Goal: Task Accomplishment & Management: Use online tool/utility

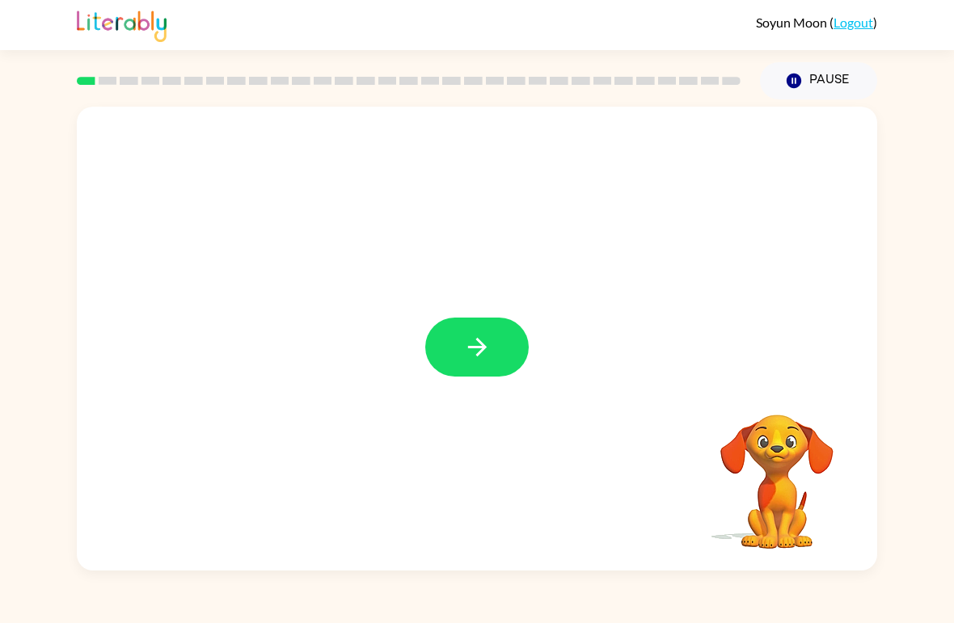
click at [217, 238] on div at bounding box center [477, 339] width 800 height 464
click at [91, 65] on div at bounding box center [408, 81] width 683 height 57
click at [448, 352] on button "button" at bounding box center [476, 347] width 103 height 59
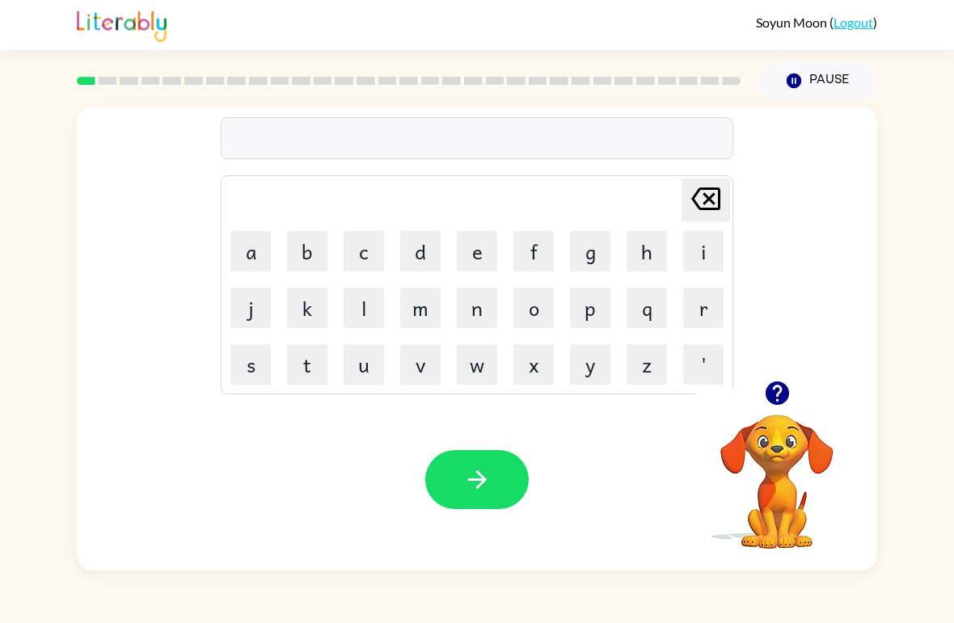
click at [772, 381] on icon "button" at bounding box center [777, 393] width 28 height 28
click at [783, 482] on video "Your browser must support playing .mp4 files to use Literably. Please try using…" at bounding box center [777, 471] width 162 height 162
click at [795, 464] on video "Your browser must support playing .mp4 files to use Literably. Please try using…" at bounding box center [777, 471] width 162 height 162
click at [792, 450] on video "Your browser must support playing .mp4 files to use Literably. Please try using…" at bounding box center [777, 471] width 162 height 162
click at [789, 452] on video "Your browser must support playing .mp4 files to use Literably. Please try using…" at bounding box center [777, 471] width 162 height 162
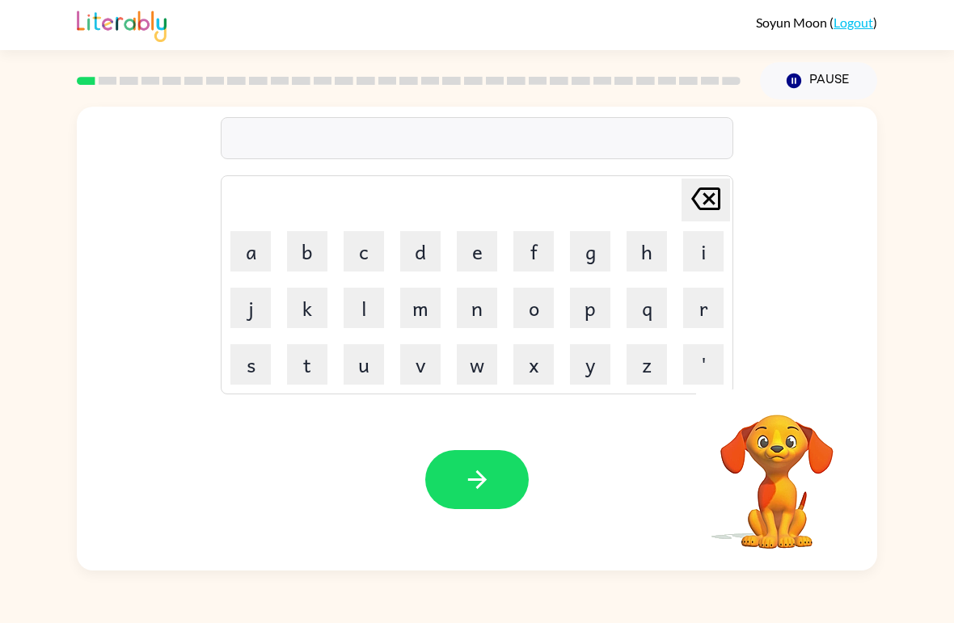
click at [789, 452] on video "Your browser must support playing .mp4 files to use Literably. Please try using…" at bounding box center [777, 471] width 162 height 162
click at [794, 432] on video "Your browser must support playing .mp4 files to use Literably. Please try using…" at bounding box center [777, 471] width 162 height 162
click at [793, 441] on video "Your browser must support playing .mp4 files to use Literably. Please try using…" at bounding box center [777, 471] width 162 height 162
click at [251, 251] on button "a" at bounding box center [250, 251] width 40 height 40
click at [717, 202] on icon "[PERSON_NAME] last character input" at bounding box center [705, 198] width 39 height 39
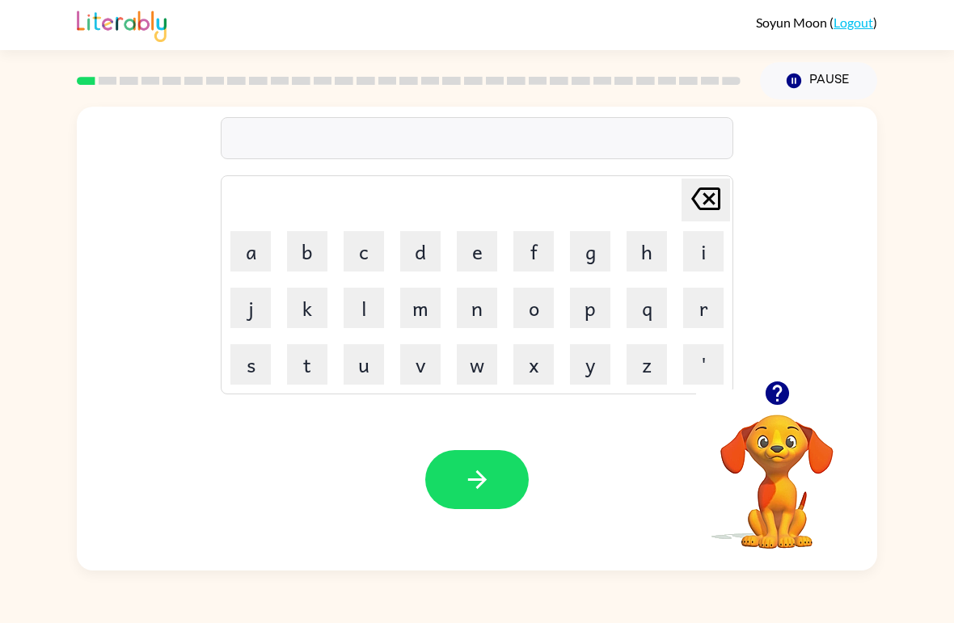
click at [302, 253] on button "b" at bounding box center [307, 251] width 40 height 40
click at [515, 319] on button "o" at bounding box center [533, 308] width 40 height 40
click at [305, 253] on button "b" at bounding box center [307, 251] width 40 height 40
click at [480, 255] on button "e" at bounding box center [477, 251] width 40 height 40
click at [697, 290] on button "r" at bounding box center [703, 308] width 40 height 40
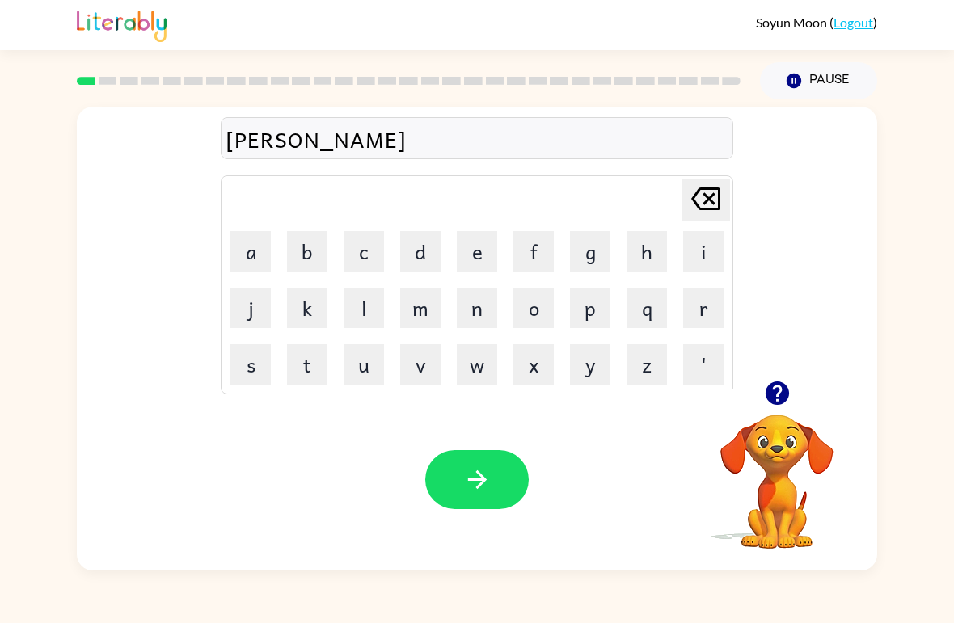
click at [512, 464] on button "button" at bounding box center [476, 479] width 103 height 59
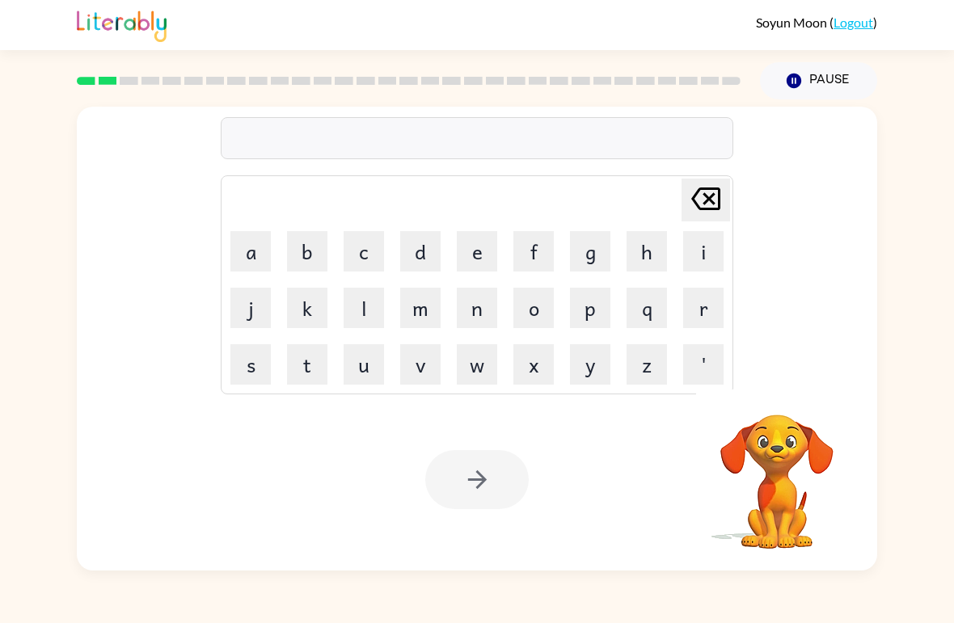
click at [349, 248] on button "c" at bounding box center [364, 251] width 40 height 40
click at [749, 411] on div at bounding box center [777, 393] width 162 height 41
click at [778, 438] on video "Your browser must support playing .mp4 files to use Literably. Please try using…" at bounding box center [777, 471] width 162 height 162
click at [783, 445] on video "Your browser must support playing .mp4 files to use Literably. Please try using…" at bounding box center [777, 471] width 162 height 162
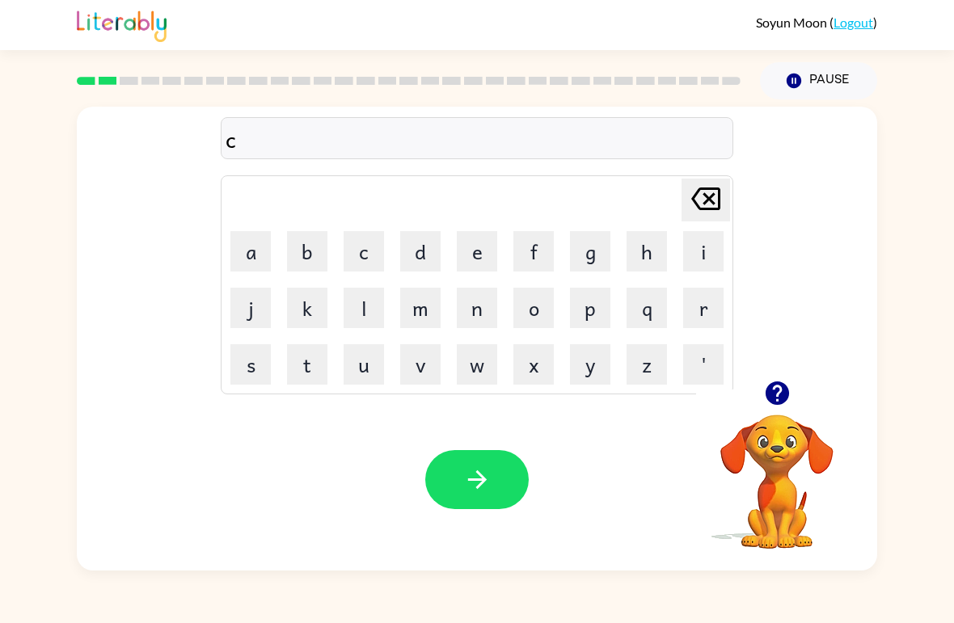
click at [796, 453] on video "Your browser must support playing .mp4 files to use Literably. Please try using…" at bounding box center [777, 471] width 162 height 162
click at [769, 413] on button "button" at bounding box center [777, 393] width 41 height 41
click at [774, 418] on video "Your browser must support playing .mp4 files to use Literably. Please try using…" at bounding box center [777, 471] width 162 height 162
click at [246, 244] on button "a" at bounding box center [250, 251] width 40 height 40
click at [477, 306] on button "n" at bounding box center [477, 308] width 40 height 40
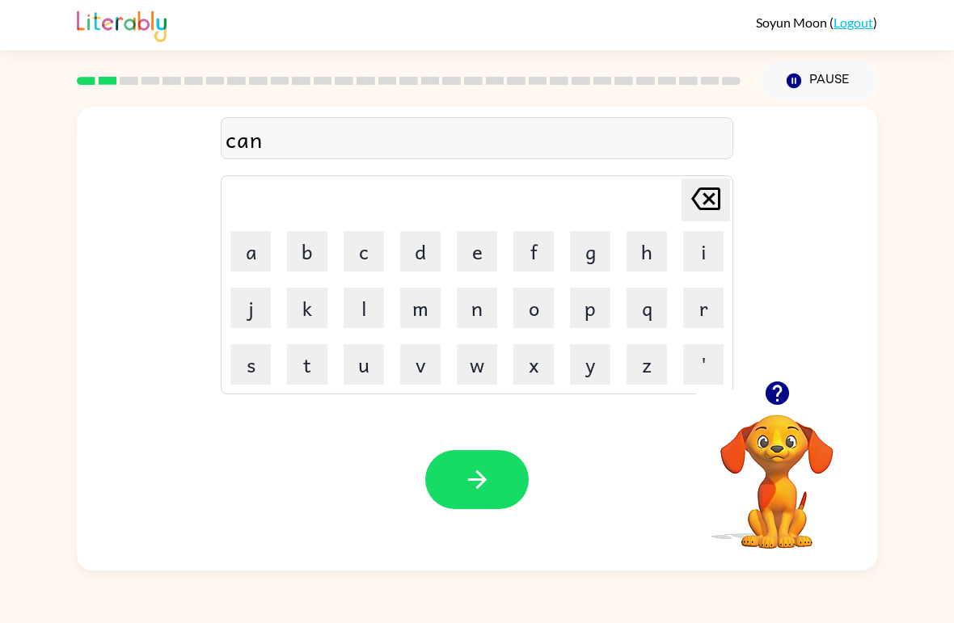
click at [293, 367] on button "t" at bounding box center [307, 364] width 40 height 40
click at [490, 458] on button "button" at bounding box center [476, 479] width 103 height 59
click at [783, 456] on video "Your browser must support playing .mp4 files to use Literably. Please try using…" at bounding box center [777, 471] width 162 height 162
click at [787, 445] on video "Your browser must support playing .mp4 files to use Literably. Please try using…" at bounding box center [777, 471] width 162 height 162
click at [786, 445] on video "Your browser must support playing .mp4 files to use Literably. Please try using…" at bounding box center [777, 471] width 162 height 162
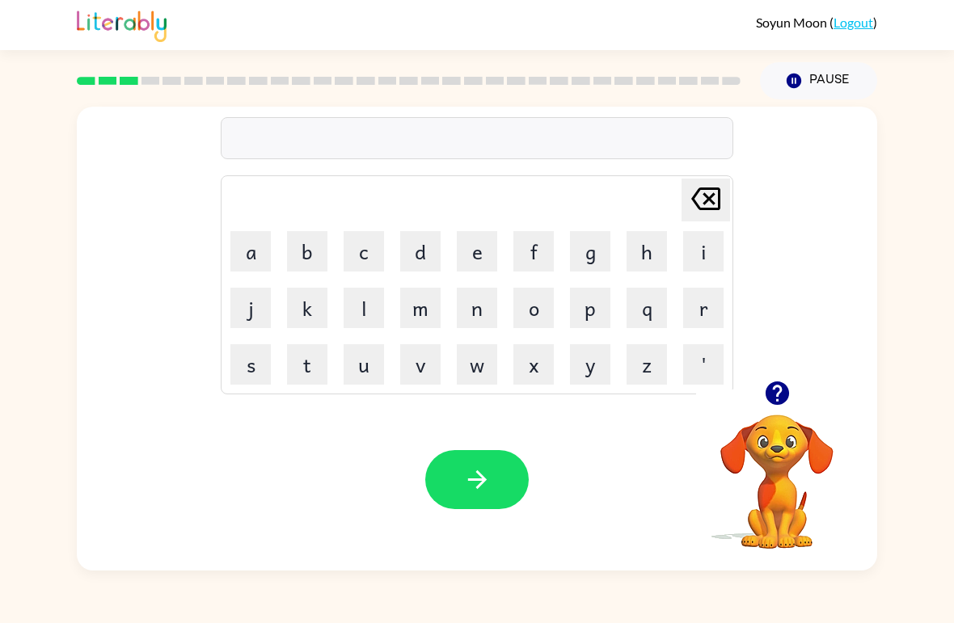
click at [788, 391] on icon "button" at bounding box center [776, 393] width 23 height 23
click at [787, 391] on video "Your browser must support playing .mp4 files to use Literably. Please try using…" at bounding box center [777, 471] width 162 height 162
click at [778, 394] on video "Your browser must support playing .mp4 files to use Literably. Please try using…" at bounding box center [777, 471] width 162 height 162
click at [365, 300] on button "l" at bounding box center [364, 308] width 40 height 40
click at [517, 304] on button "o" at bounding box center [533, 308] width 40 height 40
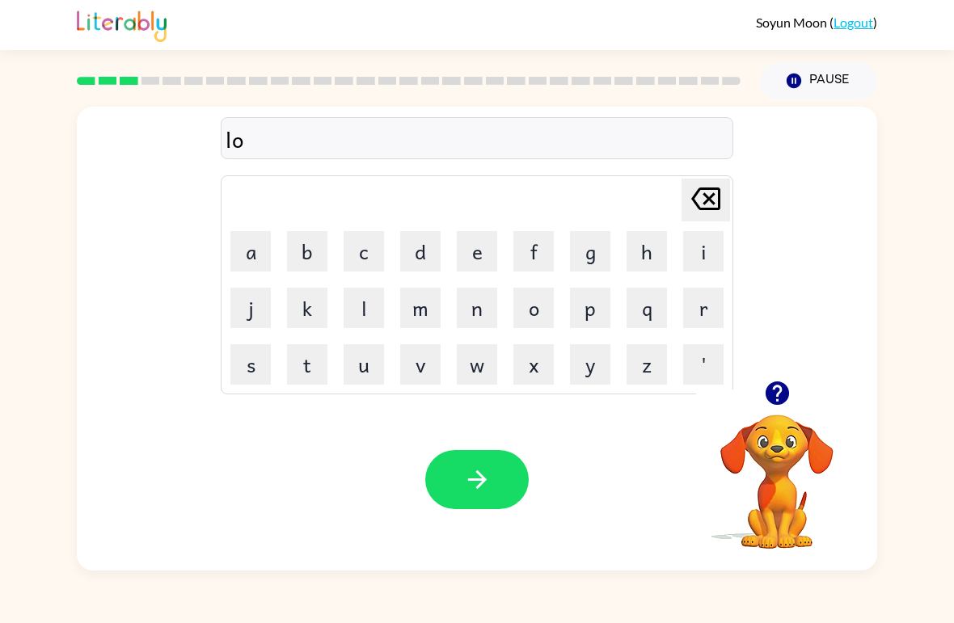
click at [305, 303] on button "k" at bounding box center [307, 308] width 40 height 40
click at [487, 215] on td "[PERSON_NAME] last character input" at bounding box center [477, 200] width 508 height 44
click at [480, 251] on button "e" at bounding box center [477, 251] width 40 height 40
click at [88, 77] on div at bounding box center [408, 81] width 683 height 57
click at [309, 359] on button "t" at bounding box center [307, 364] width 40 height 40
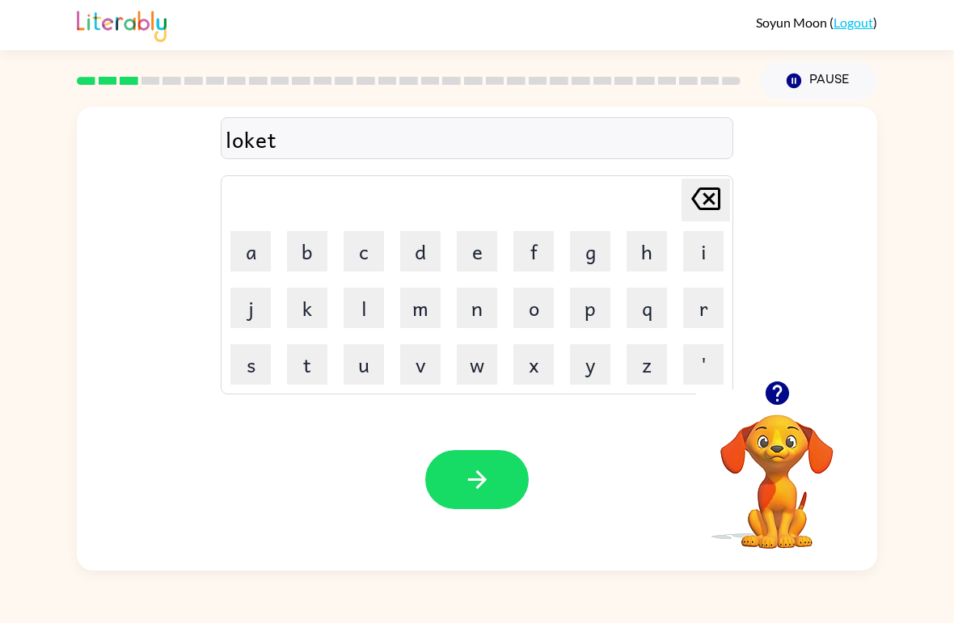
click at [512, 483] on button "button" at bounding box center [476, 479] width 103 height 59
click at [309, 367] on button "t" at bounding box center [307, 364] width 40 height 40
click at [530, 298] on button "o" at bounding box center [533, 308] width 40 height 40
click at [473, 365] on button "w" at bounding box center [477, 364] width 40 height 40
click at [258, 253] on button "a" at bounding box center [250, 251] width 40 height 40
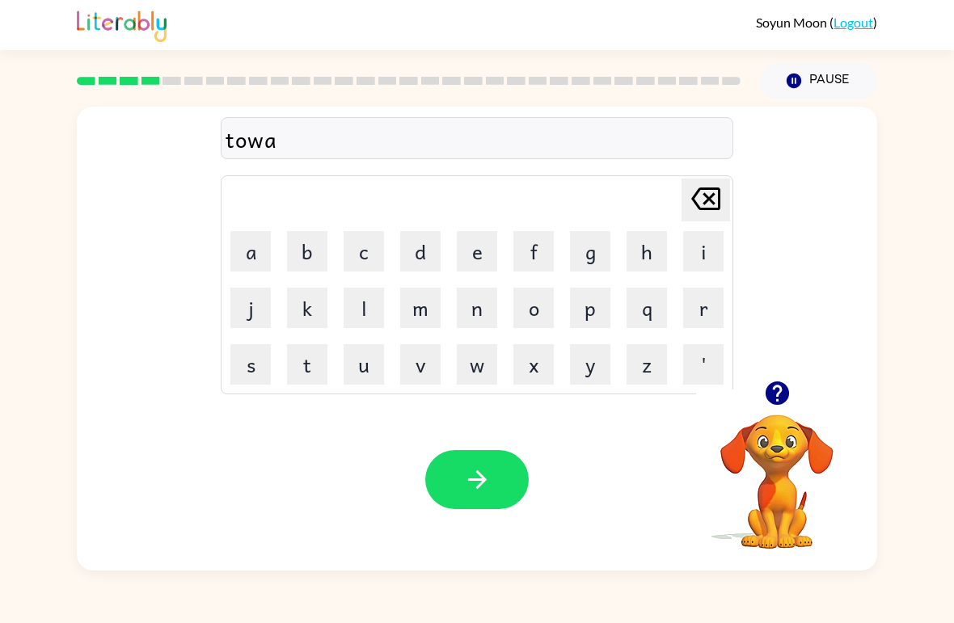
click at [475, 310] on button "n" at bounding box center [477, 308] width 40 height 40
click at [331, 348] on td "t" at bounding box center [307, 364] width 55 height 55
click at [325, 324] on button "k" at bounding box center [307, 308] width 40 height 40
click at [698, 202] on icon "[PERSON_NAME] last character input" at bounding box center [705, 198] width 39 height 39
click at [315, 346] on button "t" at bounding box center [307, 364] width 40 height 40
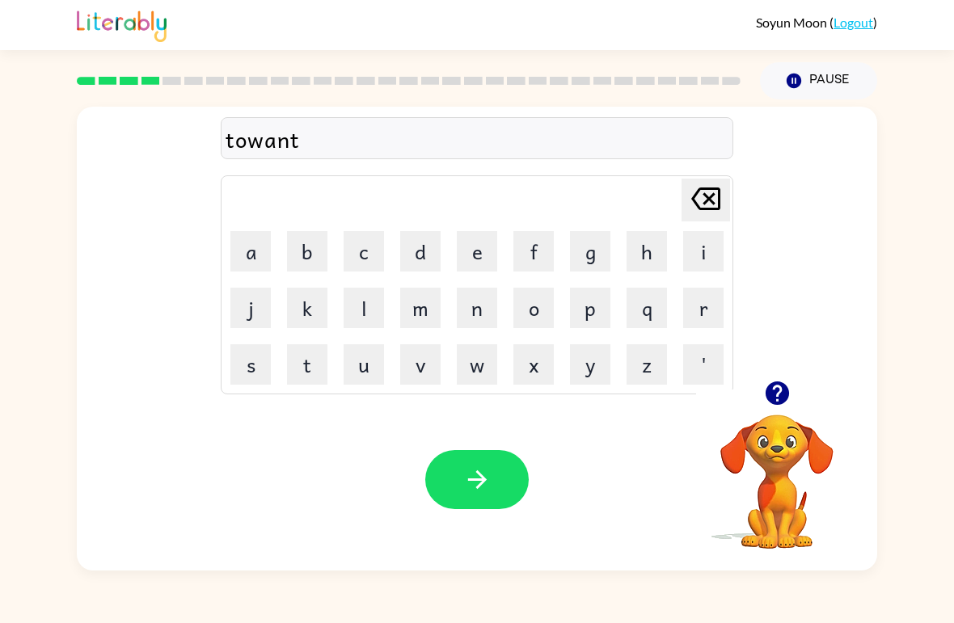
click at [503, 467] on button "button" at bounding box center [476, 479] width 103 height 59
click at [467, 310] on button "n" at bounding box center [477, 308] width 40 height 40
click at [265, 242] on button "a" at bounding box center [250, 251] width 40 height 40
click at [365, 310] on button "l" at bounding box center [364, 308] width 40 height 40
click at [690, 247] on button "i" at bounding box center [703, 251] width 40 height 40
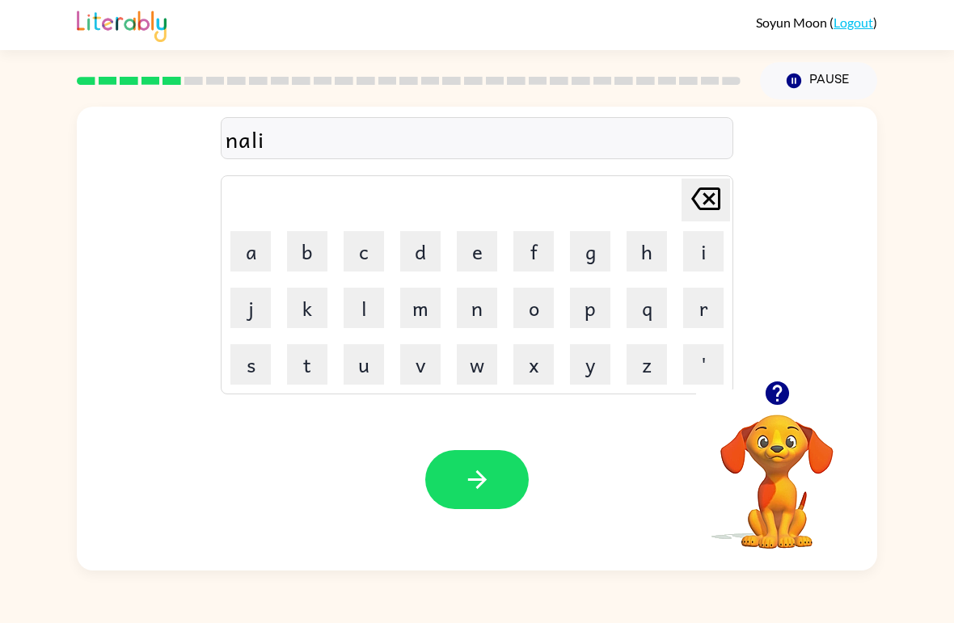
click at [718, 191] on icon at bounding box center [705, 199] width 29 height 23
click at [352, 310] on button "l" at bounding box center [364, 308] width 40 height 40
click at [470, 243] on button "e" at bounding box center [477, 251] width 40 height 40
click at [440, 505] on button "button" at bounding box center [476, 479] width 103 height 59
click at [298, 255] on button "b" at bounding box center [307, 251] width 40 height 40
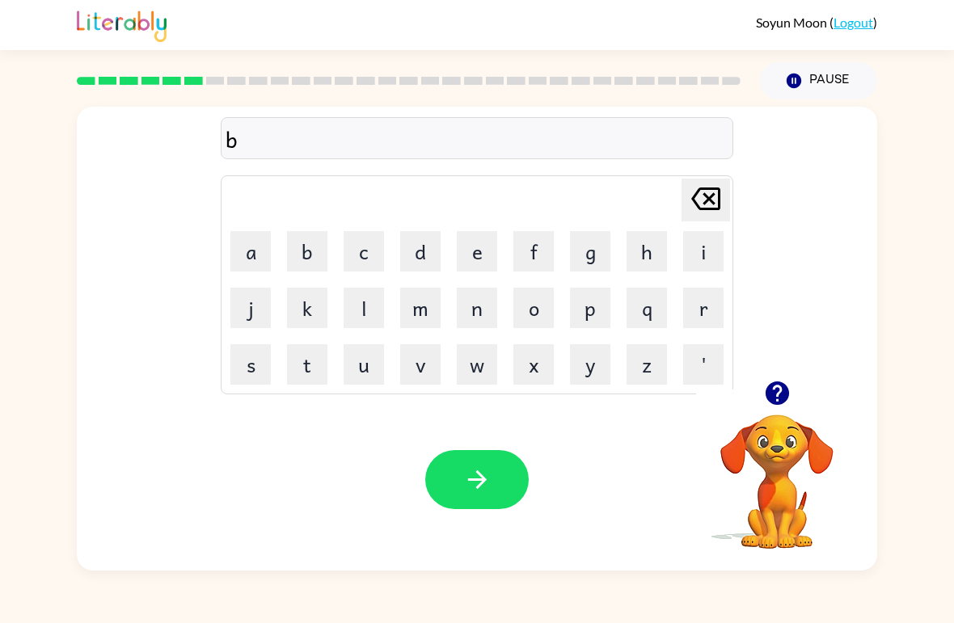
click at [475, 252] on button "e" at bounding box center [477, 251] width 40 height 40
click at [628, 249] on button "h" at bounding box center [647, 251] width 40 height 40
click at [692, 263] on button "i" at bounding box center [703, 251] width 40 height 40
click at [466, 319] on button "n" at bounding box center [477, 308] width 40 height 40
click at [405, 246] on button "d" at bounding box center [420, 251] width 40 height 40
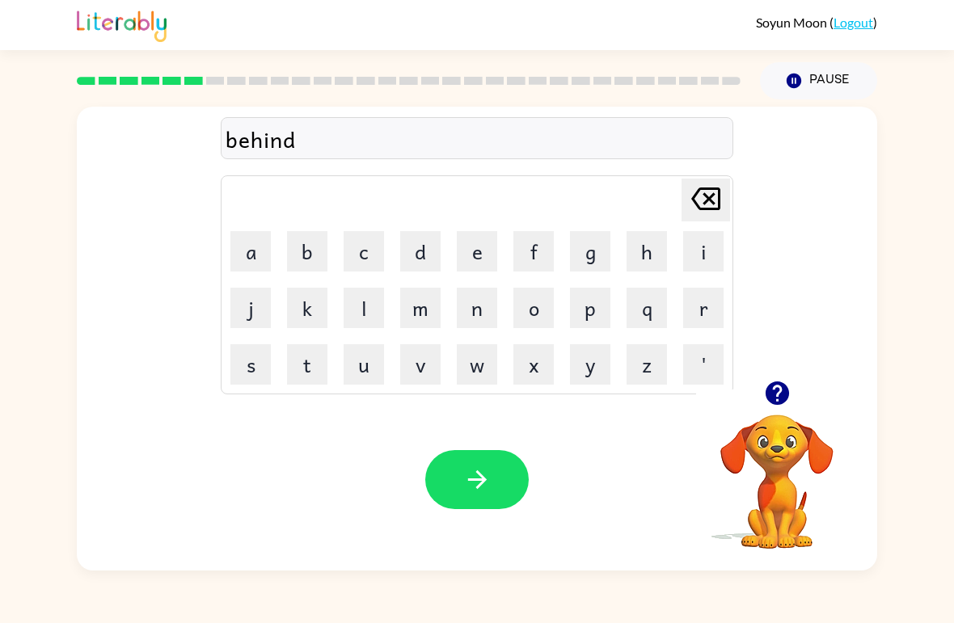
click at [469, 454] on button "button" at bounding box center [476, 479] width 103 height 59
click at [351, 247] on button "c" at bounding box center [364, 251] width 40 height 40
click at [628, 259] on button "h" at bounding box center [647, 251] width 40 height 40
click at [694, 296] on button "r" at bounding box center [703, 308] width 40 height 40
click at [353, 250] on button "c" at bounding box center [364, 251] width 40 height 40
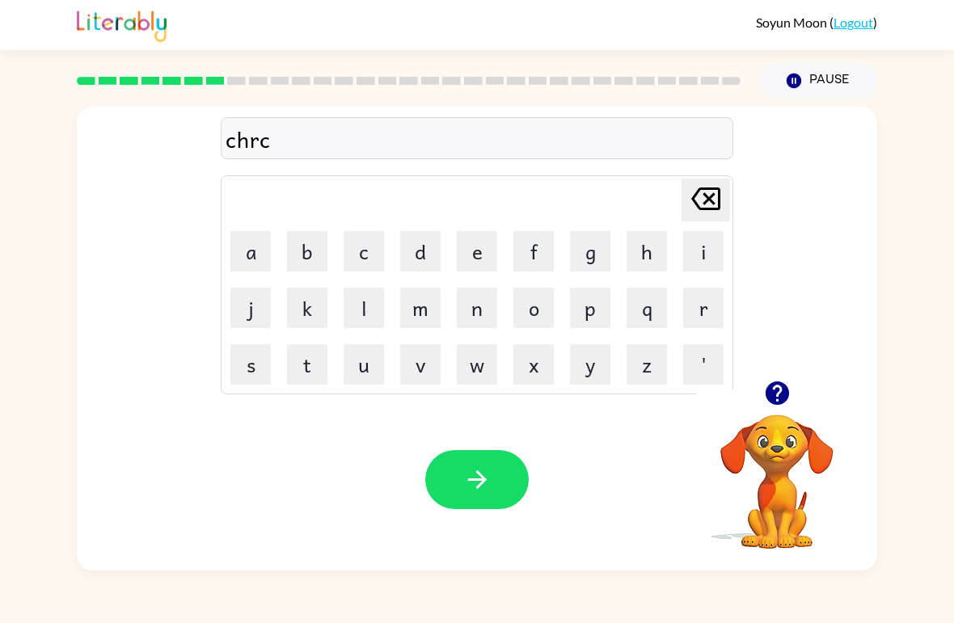
click at [521, 327] on button "o" at bounding box center [533, 308] width 40 height 40
click at [476, 470] on icon "button" at bounding box center [477, 480] width 28 height 28
click at [795, 403] on button "button" at bounding box center [777, 393] width 41 height 41
click at [438, 302] on button "m" at bounding box center [420, 308] width 40 height 40
click at [710, 305] on button "r" at bounding box center [703, 308] width 40 height 40
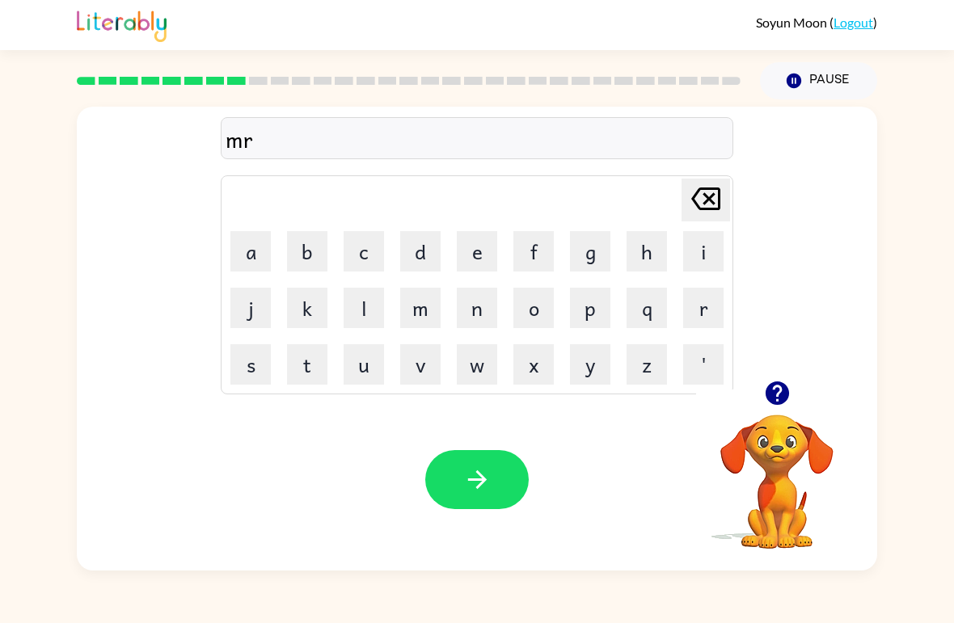
click at [362, 235] on button "c" at bounding box center [364, 251] width 40 height 40
click at [545, 293] on button "o" at bounding box center [533, 308] width 40 height 40
click at [711, 196] on icon at bounding box center [705, 199] width 29 height 23
click at [514, 308] on button "o" at bounding box center [533, 308] width 40 height 40
click at [486, 477] on icon "button" at bounding box center [477, 480] width 28 height 28
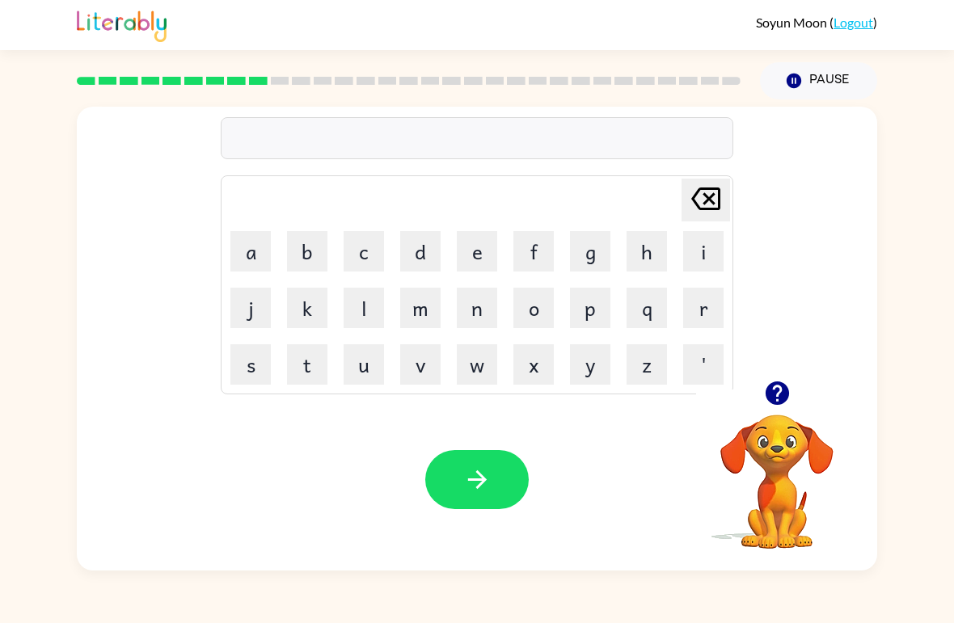
click at [477, 299] on button "n" at bounding box center [477, 308] width 40 height 40
click at [473, 269] on button "e" at bounding box center [477, 251] width 40 height 40
click at [479, 305] on button "n" at bounding box center [477, 308] width 40 height 40
click at [303, 245] on button "b" at bounding box center [307, 251] width 40 height 40
click at [532, 326] on button "o" at bounding box center [533, 308] width 40 height 40
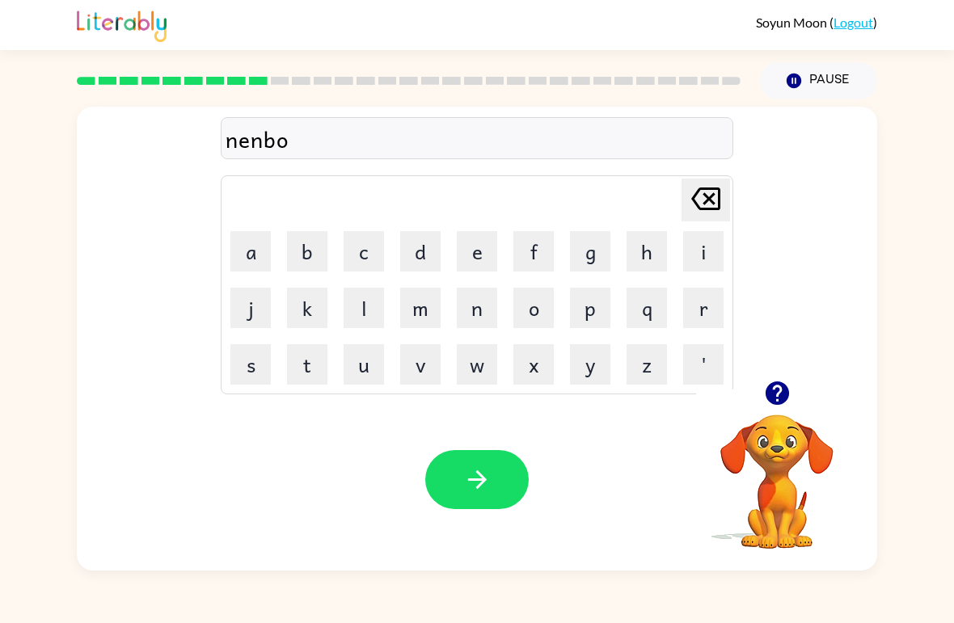
click at [532, 326] on button "o" at bounding box center [533, 308] width 40 height 40
click at [702, 194] on icon "[PERSON_NAME] last character input" at bounding box center [705, 198] width 39 height 39
click at [759, 383] on button "button" at bounding box center [777, 393] width 41 height 41
click at [434, 463] on button "button" at bounding box center [476, 479] width 103 height 59
click at [763, 386] on icon "button" at bounding box center [777, 393] width 28 height 28
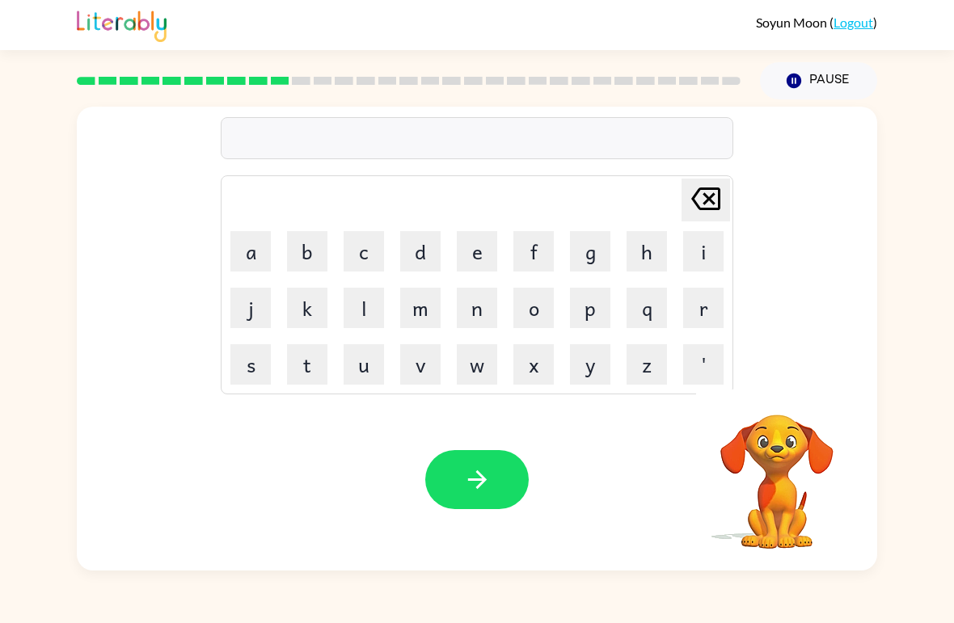
click at [487, 314] on button "n" at bounding box center [477, 308] width 40 height 40
click at [790, 425] on video "Your browser must support playing .mp4 files to use Literably. Please try using…" at bounding box center [777, 471] width 162 height 162
click at [790, 424] on video "Your browser must support playing .mp4 files to use Literably. Please try using…" at bounding box center [777, 471] width 162 height 162
click at [773, 437] on video "Your browser must support playing .mp4 files to use Literably. Please try using…" at bounding box center [777, 471] width 162 height 162
click at [766, 451] on video "Your browser must support playing .mp4 files to use Literably. Please try using…" at bounding box center [777, 471] width 162 height 162
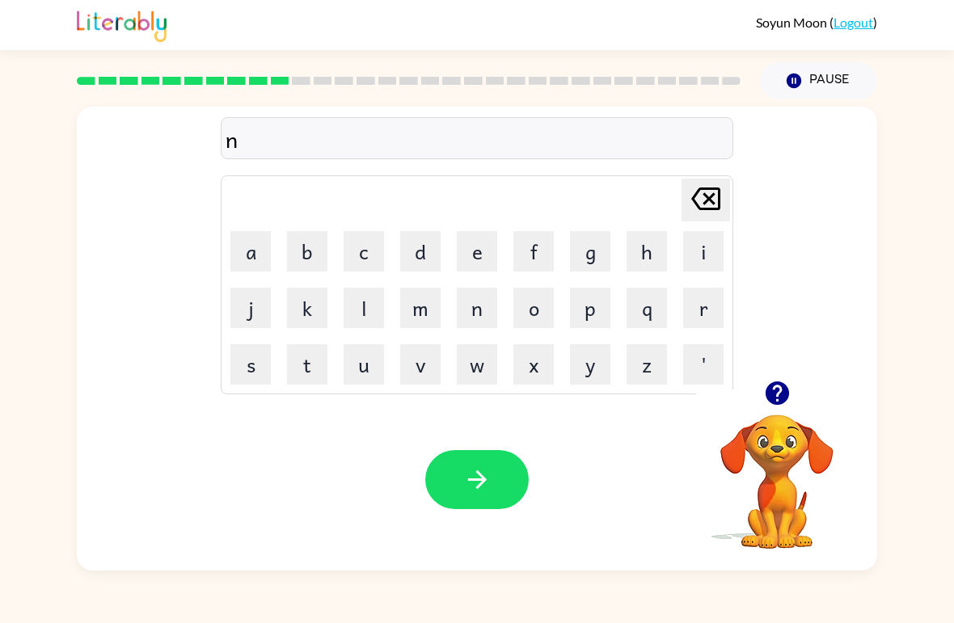
click at [783, 443] on video "Your browser must support playing .mp4 files to use Literably. Please try using…" at bounding box center [777, 471] width 162 height 162
click at [773, 397] on icon "button" at bounding box center [776, 393] width 23 height 23
click at [780, 425] on video "Your browser must support playing .mp4 files to use Literably. Please try using…" at bounding box center [777, 471] width 162 height 162
click at [537, 250] on button "f" at bounding box center [533, 251] width 40 height 40
click at [544, 307] on button "o" at bounding box center [533, 308] width 40 height 40
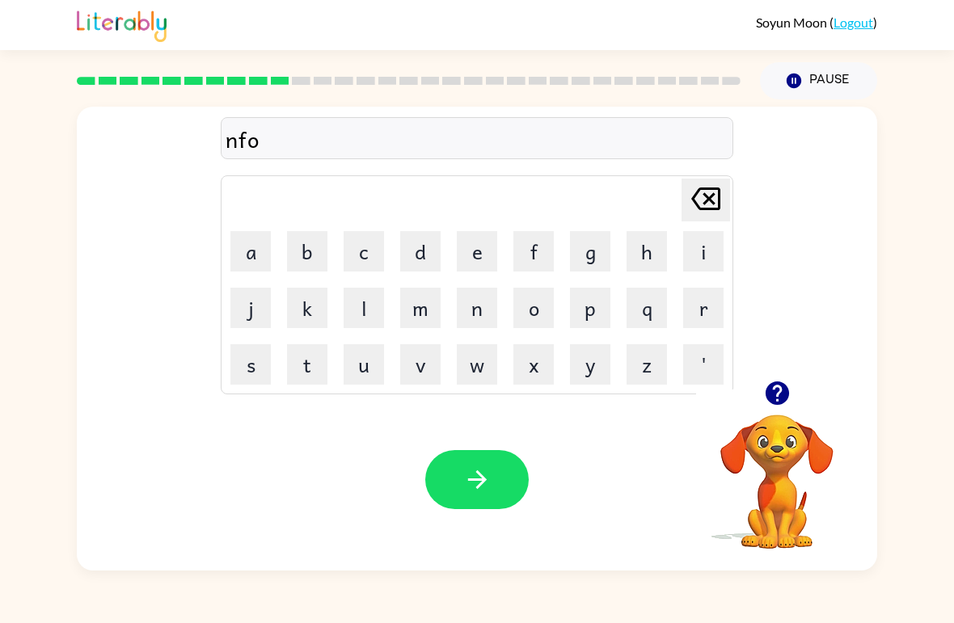
click at [377, 318] on button "l" at bounding box center [364, 308] width 40 height 40
click at [722, 218] on icon "[PERSON_NAME] last character input" at bounding box center [705, 198] width 39 height 39
click at [700, 308] on button "r" at bounding box center [703, 308] width 40 height 40
click at [491, 452] on button "button" at bounding box center [476, 479] width 103 height 59
click at [765, 397] on icon "button" at bounding box center [777, 393] width 28 height 28
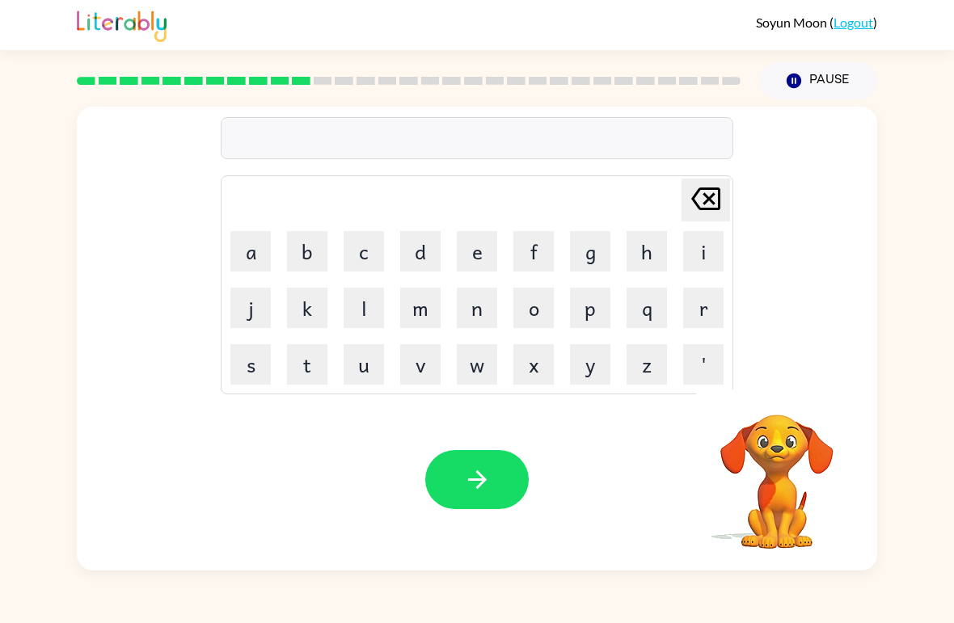
click at [320, 259] on button "b" at bounding box center [307, 251] width 40 height 40
click at [551, 293] on button "o" at bounding box center [533, 308] width 40 height 40
click at [251, 247] on button "a" at bounding box center [250, 251] width 40 height 40
click at [318, 346] on button "t" at bounding box center [307, 364] width 40 height 40
click at [458, 470] on button "button" at bounding box center [476, 479] width 103 height 59
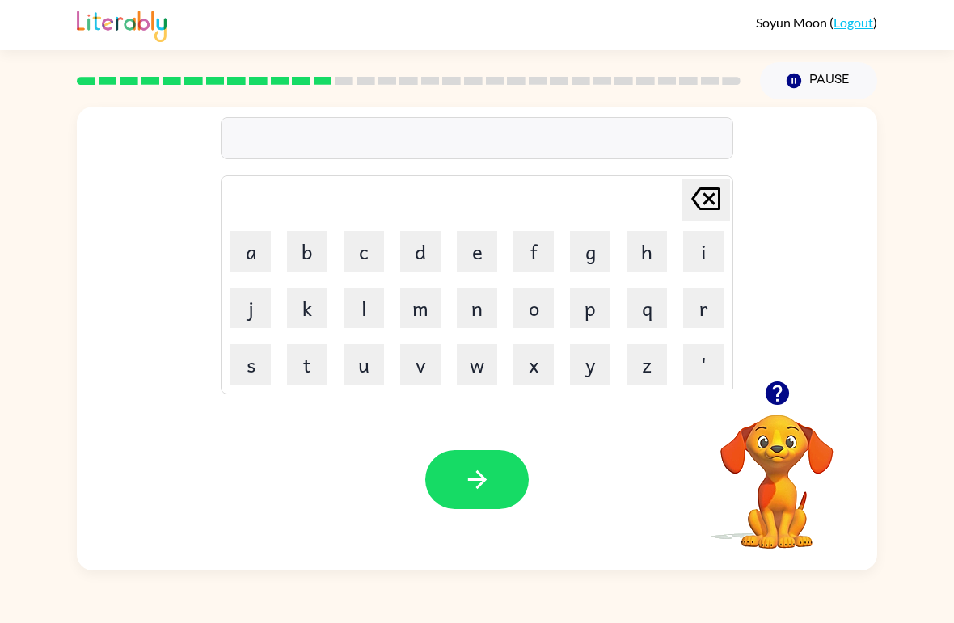
click at [306, 253] on button "b" at bounding box center [307, 251] width 40 height 40
click at [256, 302] on button "j" at bounding box center [250, 308] width 40 height 40
click at [244, 260] on button "a" at bounding box center [250, 251] width 40 height 40
click at [426, 236] on button "d" at bounding box center [420, 251] width 40 height 40
click at [696, 203] on icon at bounding box center [705, 199] width 29 height 23
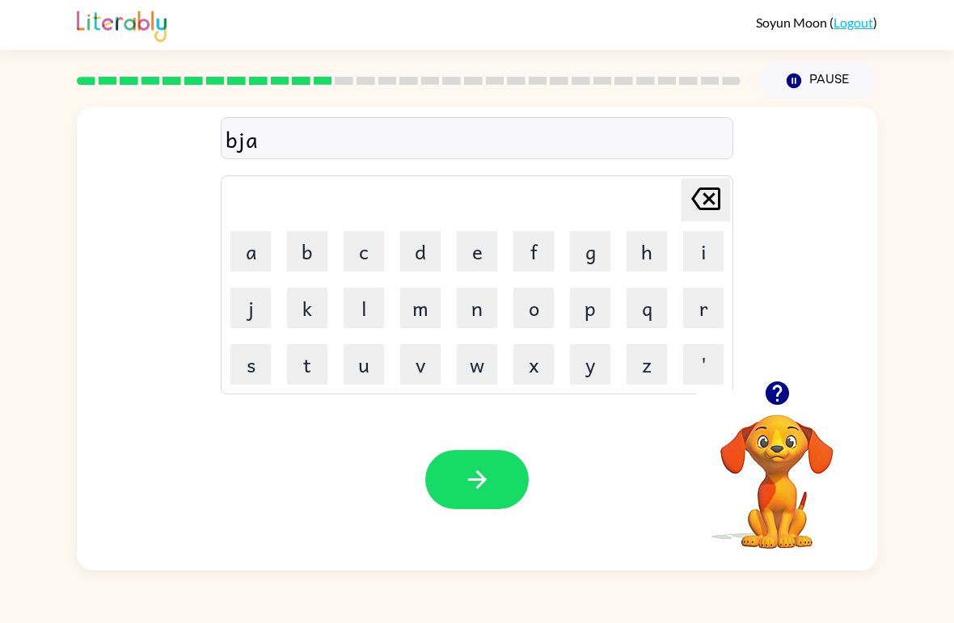
click at [696, 202] on icon "[PERSON_NAME] last character input" at bounding box center [705, 198] width 39 height 39
click at [702, 208] on icon "[PERSON_NAME] last character input" at bounding box center [705, 198] width 39 height 39
click at [314, 260] on button "b" at bounding box center [307, 251] width 40 height 40
click at [242, 262] on button "a" at bounding box center [250, 251] width 40 height 40
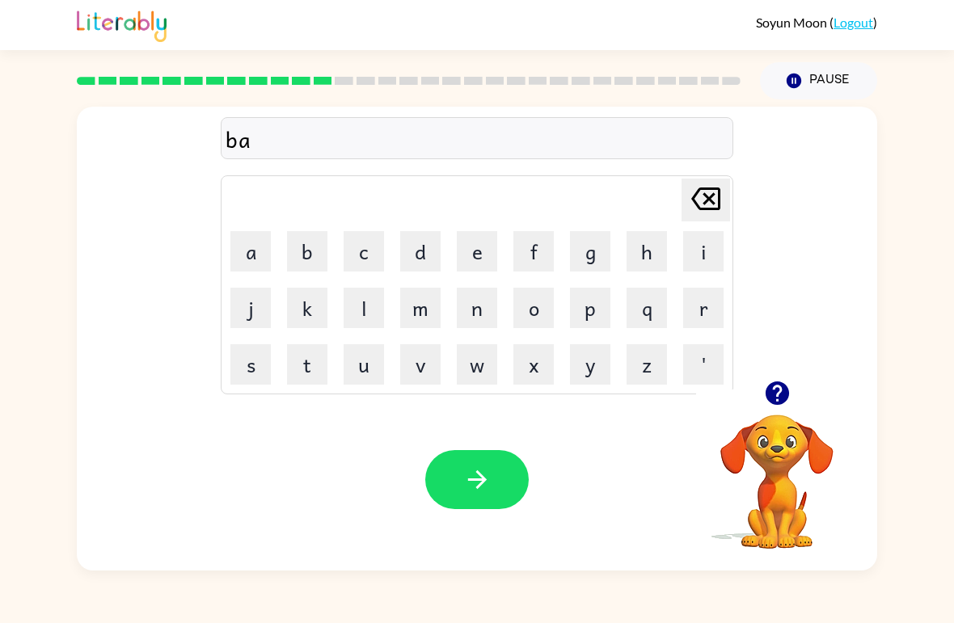
click at [411, 244] on button "d" at bounding box center [420, 251] width 40 height 40
click at [770, 393] on icon "button" at bounding box center [776, 393] width 23 height 23
click at [302, 365] on button "t" at bounding box center [307, 364] width 40 height 40
click at [719, 242] on button "i" at bounding box center [703, 251] width 40 height 40
click at [431, 316] on button "m" at bounding box center [420, 308] width 40 height 40
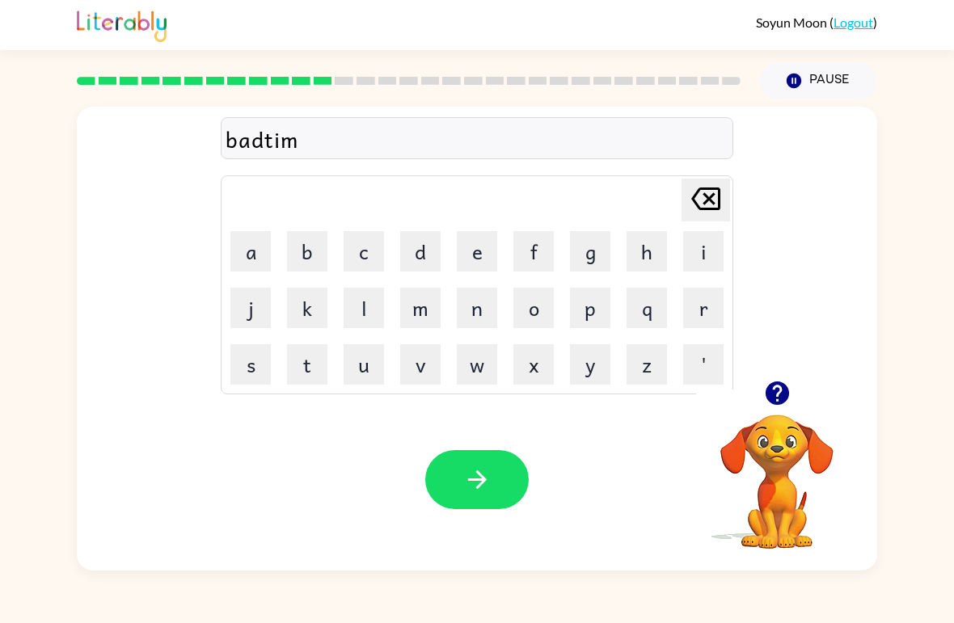
click at [305, 258] on button "b" at bounding box center [307, 251] width 40 height 40
click at [711, 192] on icon "[PERSON_NAME] last character input" at bounding box center [705, 198] width 39 height 39
click at [487, 244] on button "e" at bounding box center [477, 251] width 40 height 40
click at [497, 476] on button "button" at bounding box center [476, 479] width 103 height 59
click at [766, 393] on icon "button" at bounding box center [776, 393] width 23 height 23
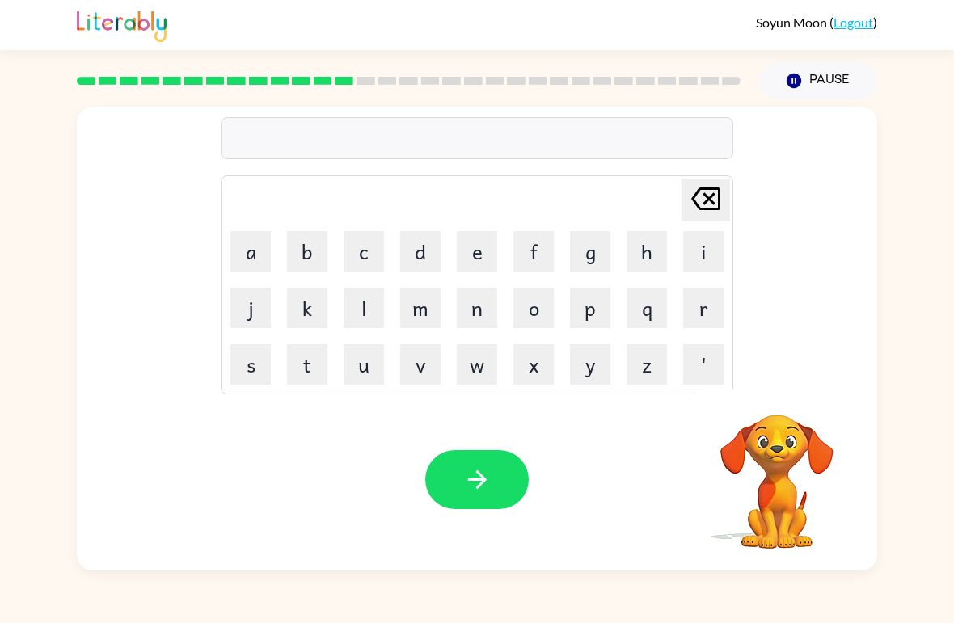
click at [531, 251] on button "f" at bounding box center [533, 251] width 40 height 40
click at [476, 260] on button "e" at bounding box center [477, 251] width 40 height 40
click at [600, 243] on button "g" at bounding box center [590, 251] width 40 height 40
click at [749, 403] on div at bounding box center [777, 393] width 162 height 41
click at [762, 408] on button "button" at bounding box center [777, 393] width 41 height 41
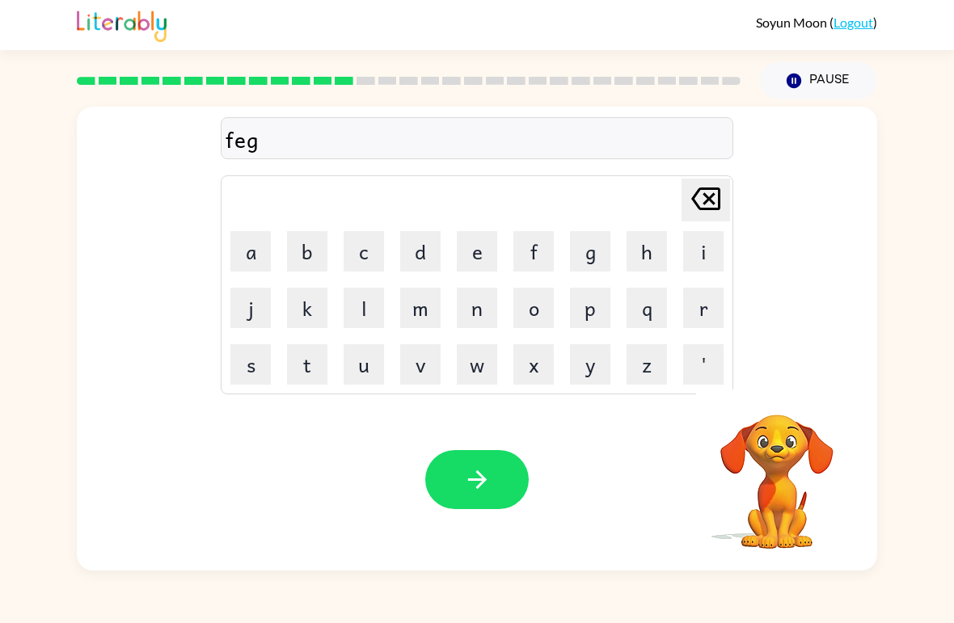
click at [488, 249] on button "e" at bounding box center [477, 251] width 40 height 40
click at [287, 375] on button "t" at bounding box center [307, 364] width 40 height 40
click at [467, 468] on icon "button" at bounding box center [477, 480] width 28 height 28
click at [774, 411] on button "button" at bounding box center [777, 393] width 41 height 41
click at [779, 417] on video "Your browser must support playing .mp4 files to use Literably. Please try using…" at bounding box center [777, 471] width 162 height 162
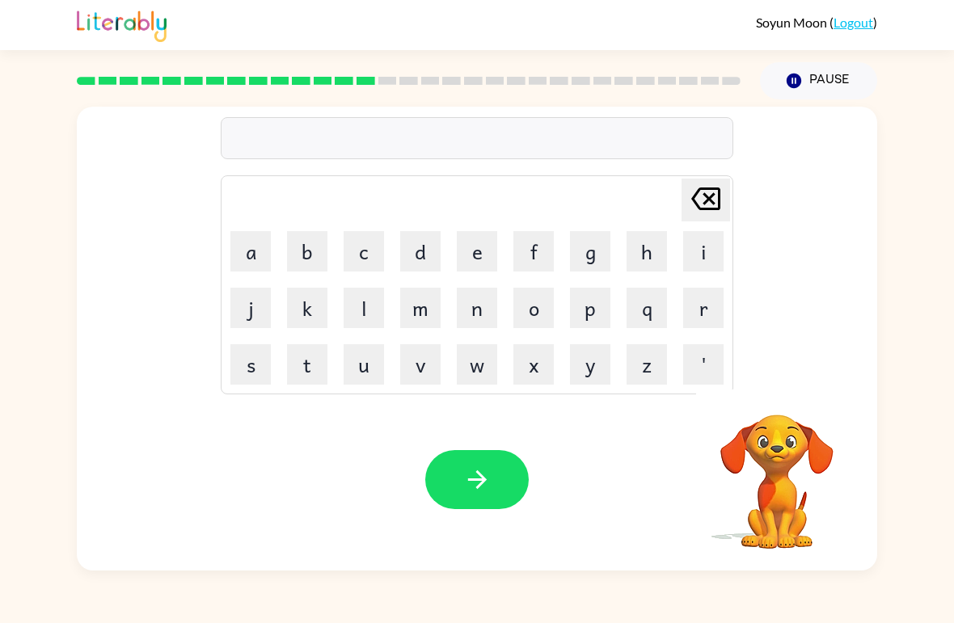
click at [424, 243] on button "d" at bounding box center [420, 251] width 40 height 40
click at [365, 320] on button "l" at bounding box center [364, 308] width 40 height 40
click at [257, 254] on button "a" at bounding box center [250, 251] width 40 height 40
click at [460, 469] on button "button" at bounding box center [476, 479] width 103 height 59
click at [268, 357] on button "s" at bounding box center [250, 364] width 40 height 40
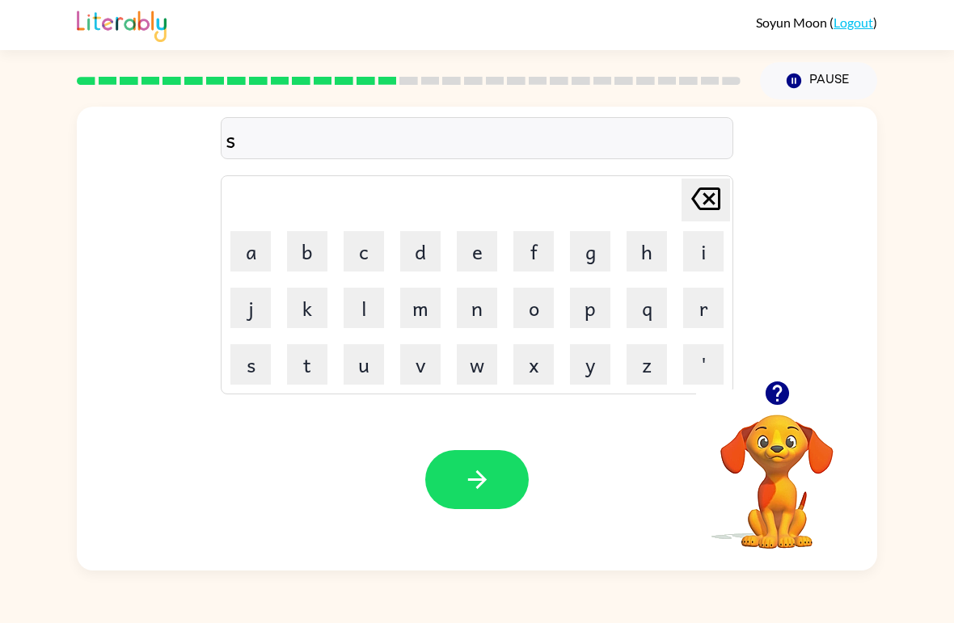
click at [720, 200] on icon at bounding box center [705, 199] width 29 height 23
click at [301, 361] on button "t" at bounding box center [307, 364] width 40 height 40
click at [765, 396] on icon "button" at bounding box center [777, 393] width 28 height 28
click at [728, 480] on video "Your browser must support playing .mp4 files to use Literably. Please try using…" at bounding box center [777, 471] width 162 height 162
click at [768, 448] on video "Your browser must support playing .mp4 files to use Literably. Please try using…" at bounding box center [777, 471] width 162 height 162
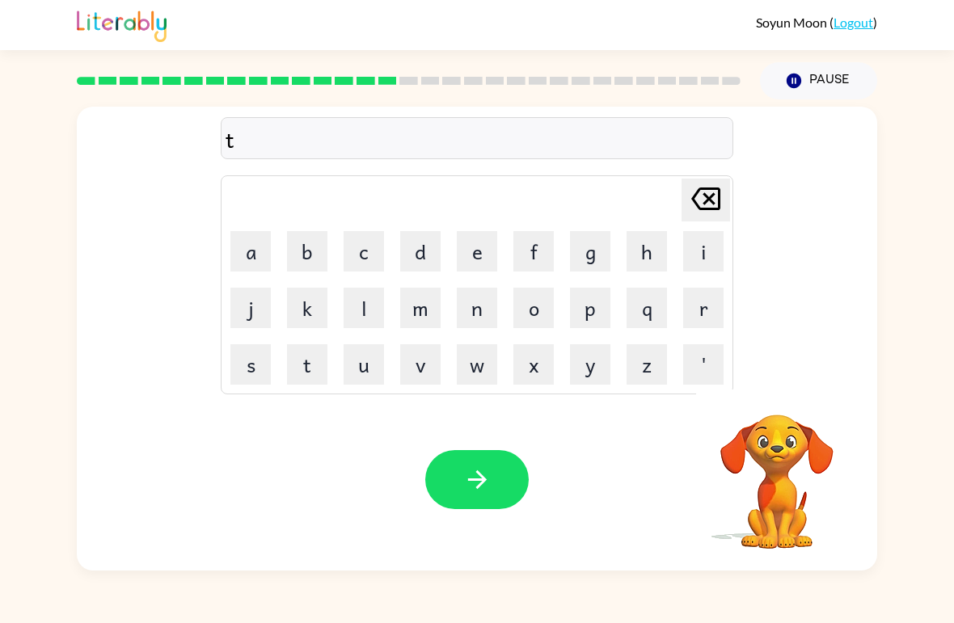
click at [782, 420] on video "Your browser must support playing .mp4 files to use Literably. Please try using…" at bounding box center [777, 471] width 162 height 162
click at [787, 404] on video "Your browser must support playing .mp4 files to use Literably. Please try using…" at bounding box center [777, 471] width 162 height 162
click at [779, 403] on video "Your browser must support playing .mp4 files to use Literably. Please try using…" at bounding box center [777, 471] width 162 height 162
click at [766, 402] on video "Your browser must support playing .mp4 files to use Literably. Please try using…" at bounding box center [777, 471] width 162 height 162
click at [766, 405] on video "Your browser must support playing .mp4 files to use Literably. Please try using…" at bounding box center [777, 471] width 162 height 162
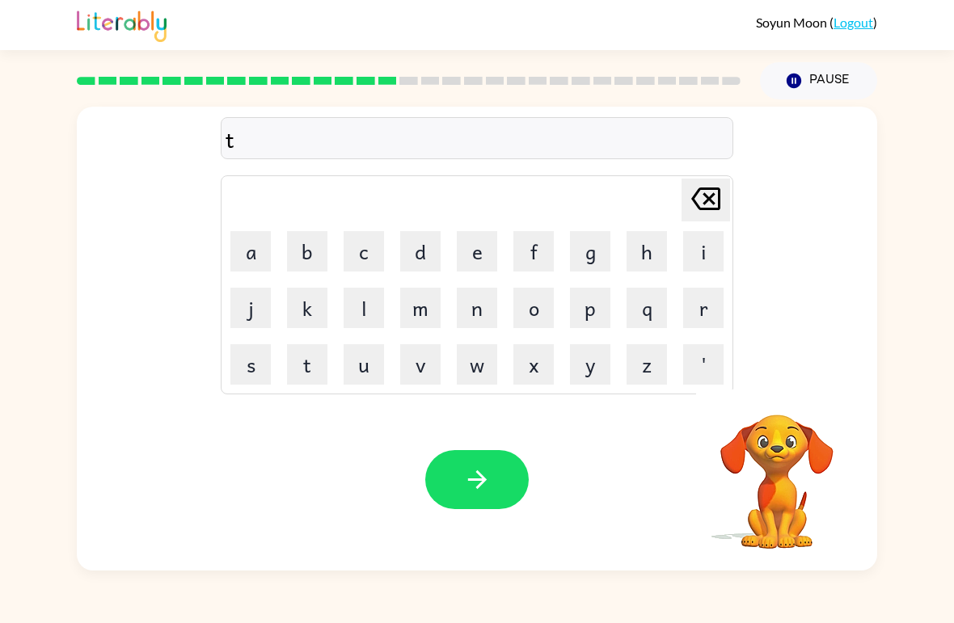
click at [766, 412] on video "Your browser must support playing .mp4 files to use Literably. Please try using…" at bounding box center [777, 471] width 162 height 162
click at [759, 419] on video "Your browser must support playing .mp4 files to use Literably. Please try using…" at bounding box center [777, 471] width 162 height 162
click at [692, 306] on button "r" at bounding box center [703, 308] width 40 height 40
click at [790, 398] on video "Your browser must support playing .mp4 files to use Literably. Please try using…" at bounding box center [777, 471] width 162 height 162
click at [782, 399] on video "Your browser must support playing .mp4 files to use Literably. Please try using…" at bounding box center [777, 471] width 162 height 162
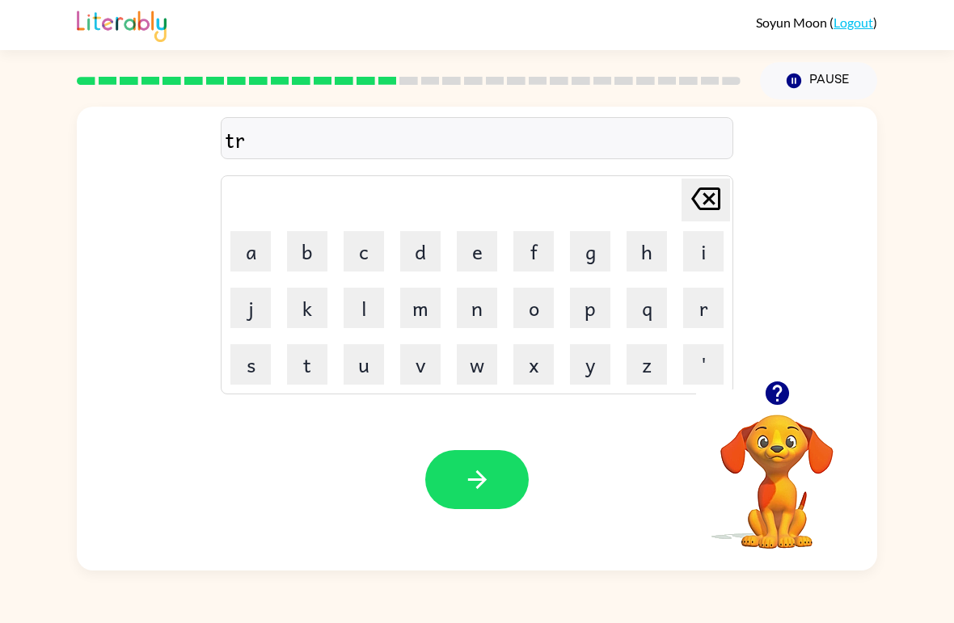
click at [772, 397] on icon "button" at bounding box center [776, 393] width 23 height 23
click at [777, 399] on video "Your browser must support playing .mp4 files to use Literably. Please try using…" at bounding box center [777, 471] width 162 height 162
click at [671, 192] on td "[PERSON_NAME] last character input" at bounding box center [477, 200] width 508 height 44
click at [690, 205] on icon "[PERSON_NAME] last character input" at bounding box center [705, 198] width 39 height 39
click at [252, 259] on button "a" at bounding box center [250, 251] width 40 height 40
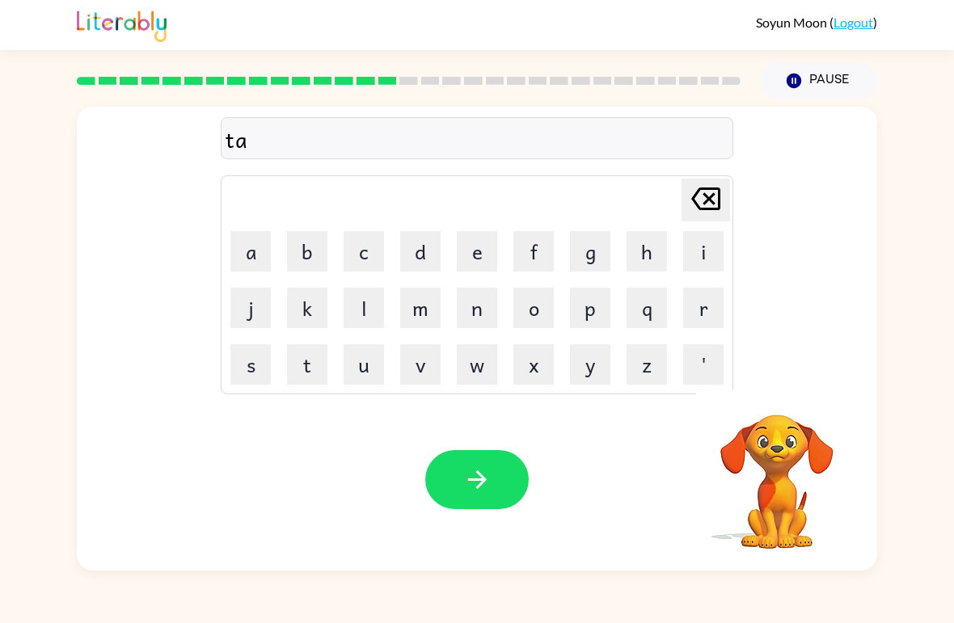
click at [691, 306] on button "r" at bounding box center [703, 308] width 40 height 40
click at [477, 310] on button "n" at bounding box center [477, 308] width 40 height 40
click at [474, 483] on icon "button" at bounding box center [477, 480] width 28 height 28
click at [746, 399] on div at bounding box center [777, 393] width 162 height 41
click at [774, 383] on icon "button" at bounding box center [776, 393] width 23 height 23
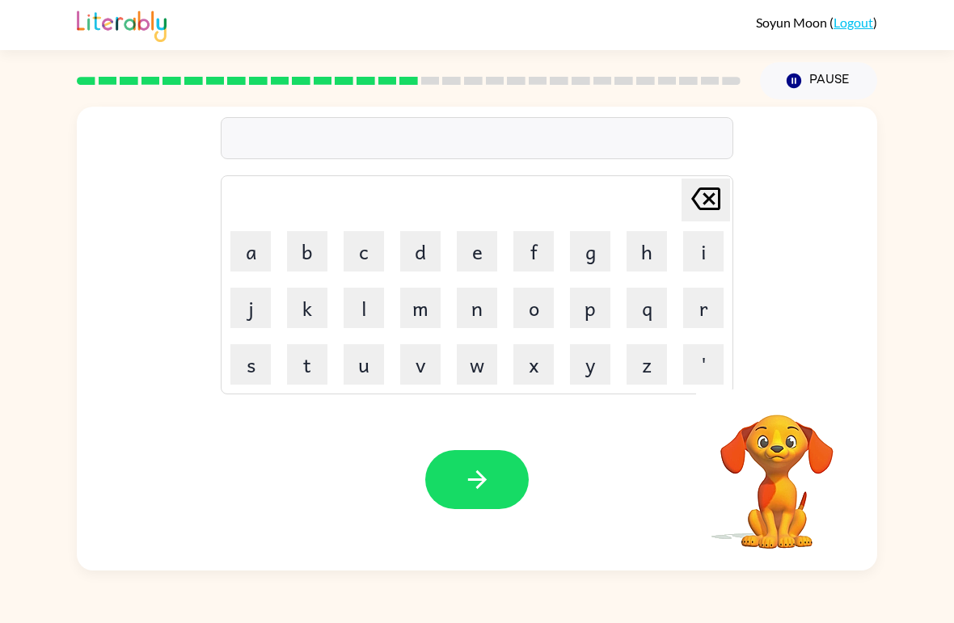
click at [773, 382] on div "[PERSON_NAME] last character input a b c d e f g h i j k l m n o p q r s t u v …" at bounding box center [477, 339] width 800 height 464
click at [791, 382] on div "[PERSON_NAME] last character input a b c d e f g h i j k l m n o p q r s t u v …" at bounding box center [477, 339] width 800 height 464
click at [774, 382] on div "[PERSON_NAME] last character input a b c d e f g h i j k l m n o p q r s t u v …" at bounding box center [477, 339] width 800 height 464
click at [775, 384] on div "[PERSON_NAME] last character input a b c d e f g h i j k l m n o p q r s t u v …" at bounding box center [477, 339] width 800 height 464
click at [779, 389] on div "[PERSON_NAME] last character input a b c d e f g h i j k l m n o p q r s t u v …" at bounding box center [477, 339] width 800 height 464
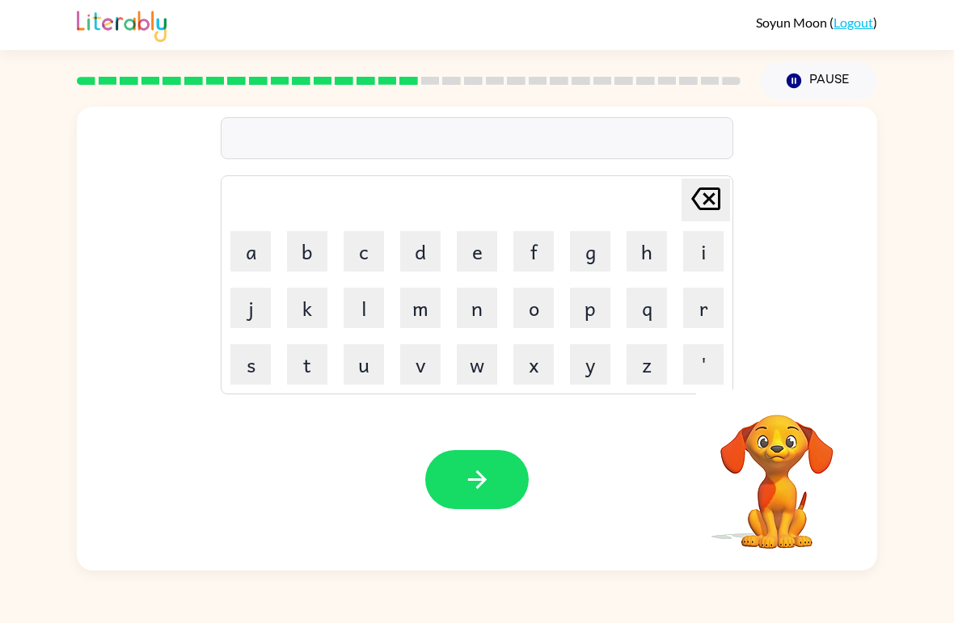
click at [777, 395] on video "Your browser must support playing .mp4 files to use Literably. Please try using…" at bounding box center [777, 471] width 162 height 162
click at [776, 392] on video "Your browser must support playing .mp4 files to use Literably. Please try using…" at bounding box center [777, 471] width 162 height 162
click at [774, 397] on video "Your browser must support playing .mp4 files to use Literably. Please try using…" at bounding box center [777, 471] width 162 height 162
click at [254, 361] on button "s" at bounding box center [250, 364] width 40 height 40
click at [761, 407] on video "Your browser must support playing .mp4 files to use Literably. Please try using…" at bounding box center [777, 471] width 162 height 162
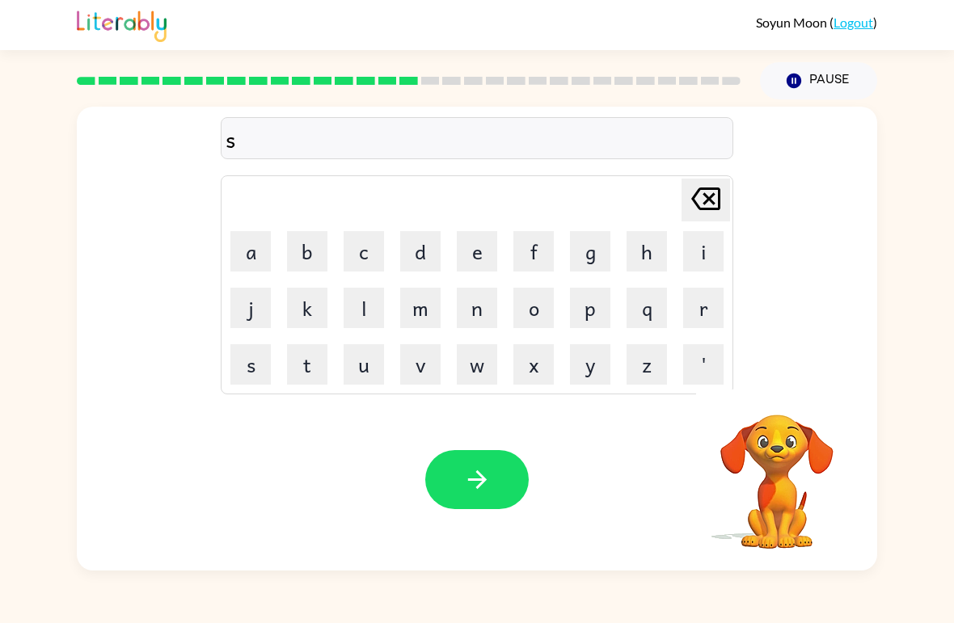
click at [252, 259] on button "a" at bounding box center [250, 251] width 40 height 40
click at [776, 400] on icon "button" at bounding box center [777, 393] width 28 height 28
click at [774, 400] on video "Your browser must support playing .mp4 files to use Literably. Please try using…" at bounding box center [777, 471] width 162 height 162
click at [779, 398] on video "Your browser must support playing .mp4 files to use Literably. Please try using…" at bounding box center [777, 471] width 162 height 162
click at [774, 404] on video "Your browser must support playing .mp4 files to use Literably. Please try using…" at bounding box center [777, 471] width 162 height 162
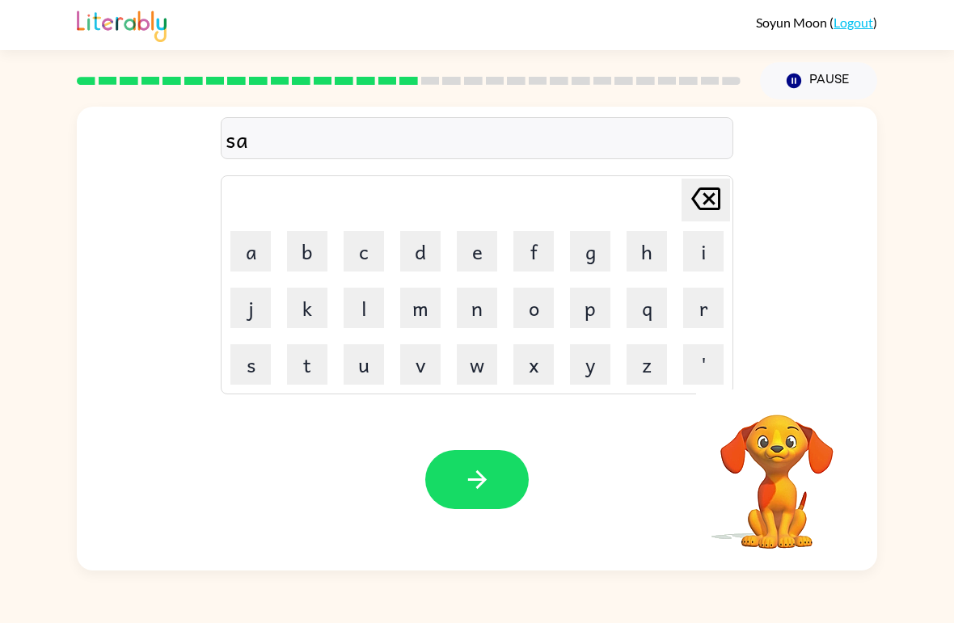
click at [771, 408] on video "Your browser must support playing .mp4 files to use Literably. Please try using…" at bounding box center [777, 471] width 162 height 162
click at [764, 411] on video "Your browser must support playing .mp4 files to use Literably. Please try using…" at bounding box center [777, 471] width 162 height 162
click at [356, 234] on button "c" at bounding box center [364, 251] width 40 height 40
click at [777, 409] on video "Your browser must support playing .mp4 files to use Literably. Please try using…" at bounding box center [777, 471] width 162 height 162
click at [779, 411] on video "Your browser must support playing .mp4 files to use Literably. Please try using…" at bounding box center [777, 471] width 162 height 162
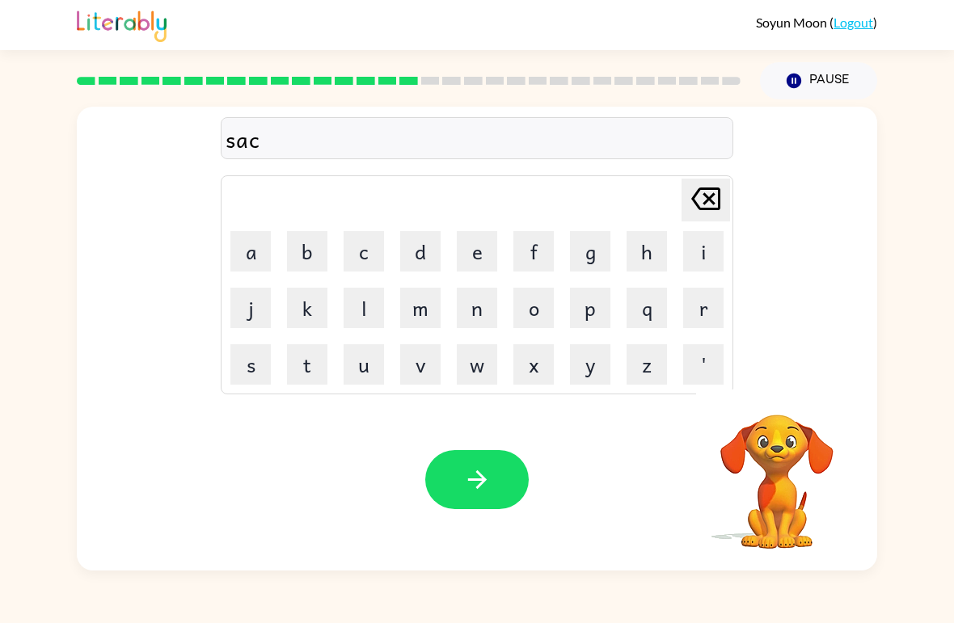
click at [784, 402] on video "Your browser must support playing .mp4 files to use Literably. Please try using…" at bounding box center [777, 471] width 162 height 162
click at [778, 401] on icon "button" at bounding box center [777, 393] width 28 height 28
click at [776, 399] on video "Your browser must support playing .mp4 files to use Literably. Please try using…" at bounding box center [777, 471] width 162 height 162
click at [315, 354] on button "t" at bounding box center [307, 364] width 40 height 40
click at [454, 444] on div "Your browser must support playing .mp4 files to use Literably. Please try using…" at bounding box center [477, 480] width 800 height 182
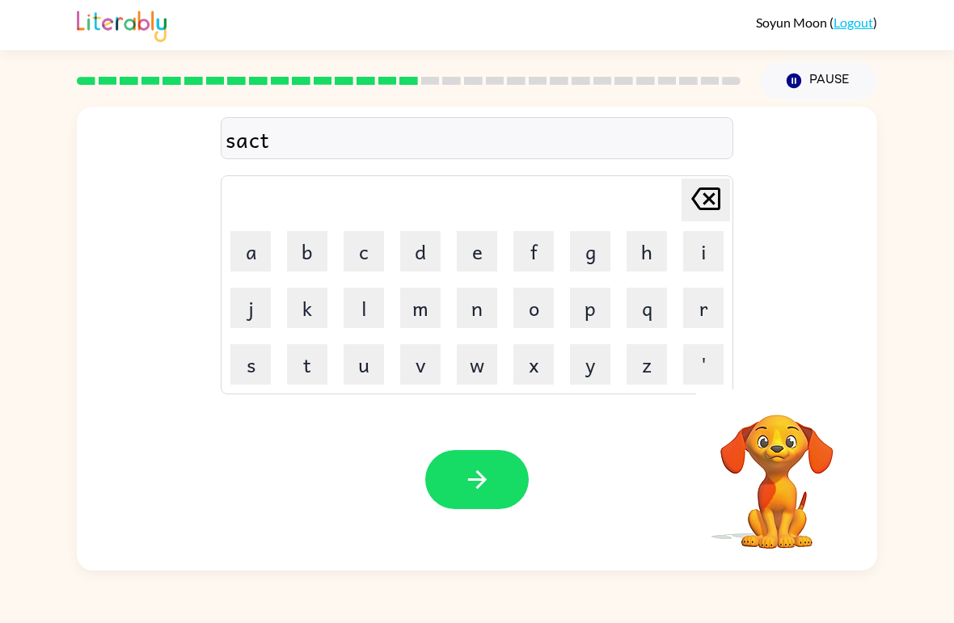
click at [453, 444] on div "Your browser must support playing .mp4 files to use Literably. Please try using…" at bounding box center [477, 480] width 800 height 182
click at [474, 468] on icon "button" at bounding box center [477, 480] width 28 height 28
click at [765, 391] on icon "button" at bounding box center [777, 393] width 28 height 28
click at [765, 391] on video "Your browser must support playing .mp4 files to use Literably. Please try using…" at bounding box center [777, 471] width 162 height 162
click at [299, 262] on button "b" at bounding box center [307, 251] width 40 height 40
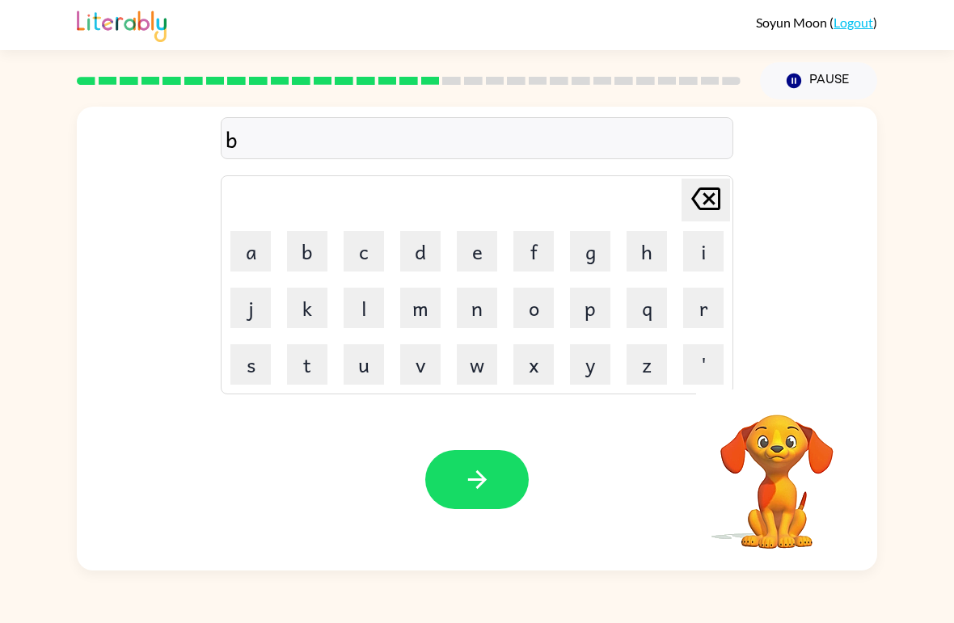
click at [703, 302] on button "r" at bounding box center [703, 308] width 40 height 40
click at [413, 319] on button "m" at bounding box center [420, 308] width 40 height 40
click at [698, 261] on button "i" at bounding box center [703, 251] width 40 height 40
click at [469, 312] on button "n" at bounding box center [477, 308] width 40 height 40
click at [598, 257] on button "g" at bounding box center [590, 251] width 40 height 40
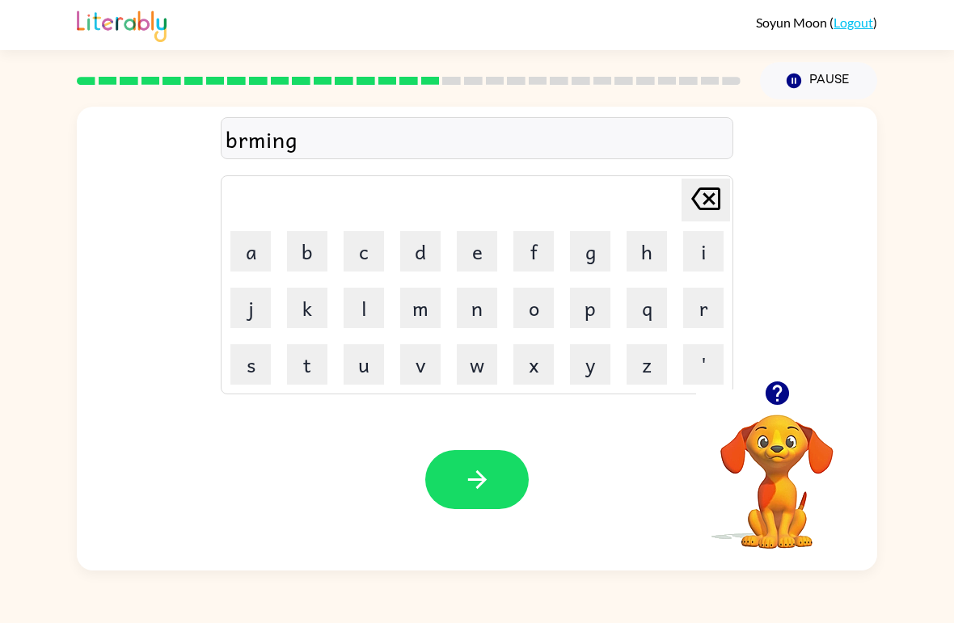
click at [484, 486] on icon "button" at bounding box center [477, 480] width 28 height 28
click at [576, 86] on div at bounding box center [408, 81] width 683 height 57
click at [576, 85] on rect at bounding box center [581, 81] width 19 height 8
click at [521, 77] on div at bounding box center [408, 81] width 683 height 57
click at [494, 78] on rect at bounding box center [495, 81] width 19 height 8
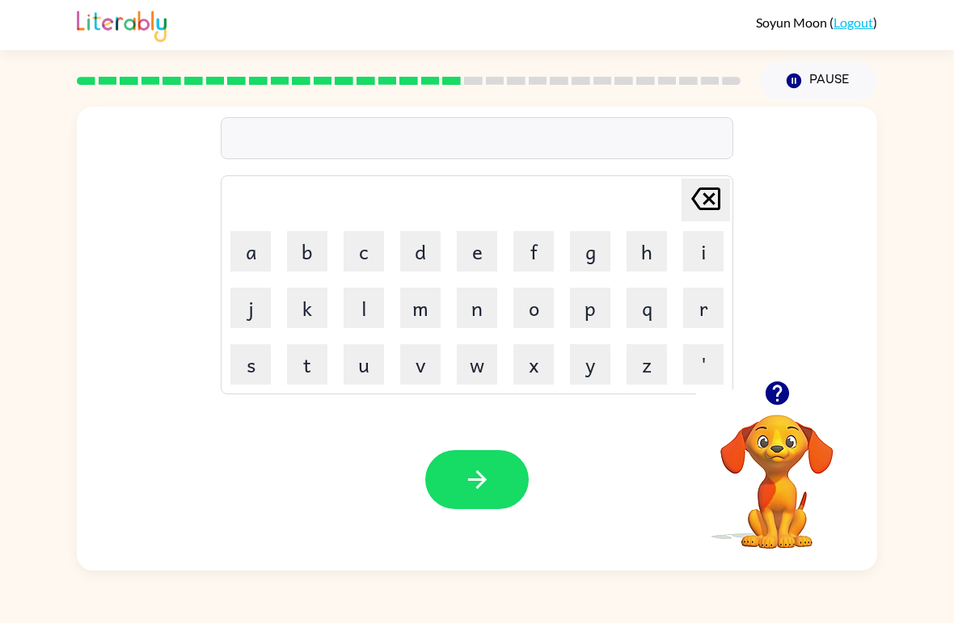
click at [493, 78] on rect at bounding box center [495, 81] width 19 height 8
click at [458, 77] on div at bounding box center [408, 81] width 683 height 57
click at [433, 82] on rect at bounding box center [430, 81] width 19 height 8
click at [408, 81] on rect at bounding box center [408, 81] width 19 height 8
click at [390, 75] on div at bounding box center [408, 81] width 683 height 57
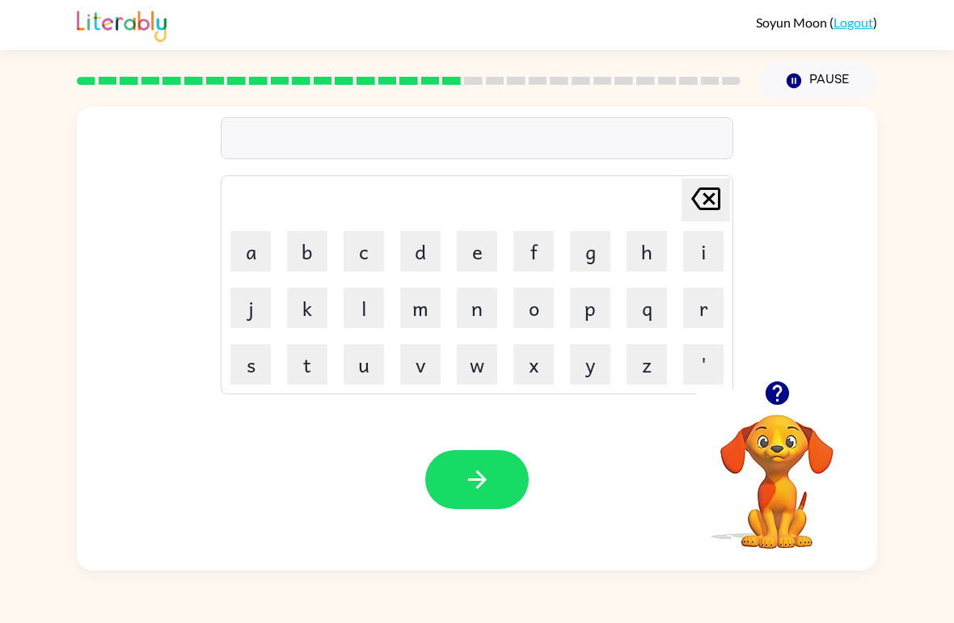
click at [373, 72] on div at bounding box center [408, 81] width 683 height 57
click at [329, 77] on div at bounding box center [408, 81] width 683 height 57
click at [287, 74] on div at bounding box center [408, 81] width 683 height 57
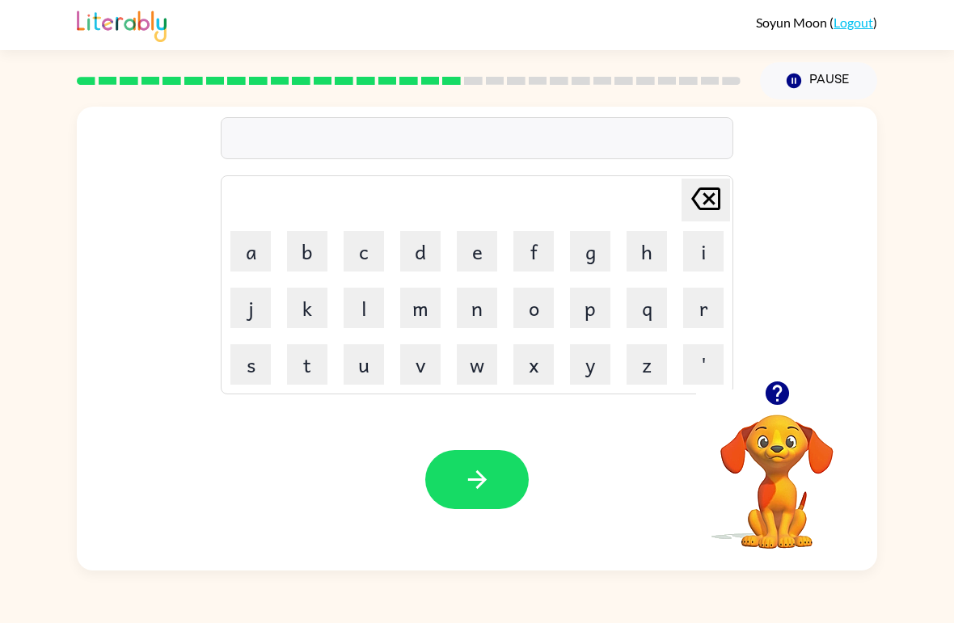
click at [244, 82] on rect at bounding box center [236, 81] width 19 height 8
click at [243, 81] on rect at bounding box center [236, 81] width 19 height 8
click at [200, 78] on rect at bounding box center [193, 81] width 19 height 8
click at [179, 82] on rect at bounding box center [171, 81] width 19 height 8
click at [154, 79] on rect at bounding box center [150, 81] width 19 height 8
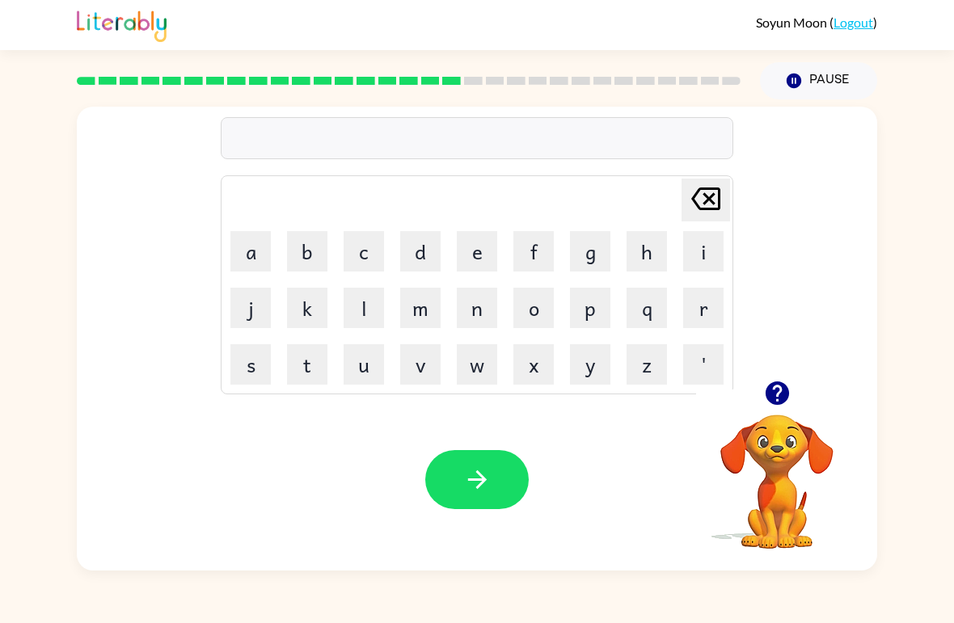
click at [154, 79] on rect at bounding box center [150, 81] width 19 height 8
click at [111, 79] on rect at bounding box center [108, 81] width 19 height 8
click at [110, 78] on rect at bounding box center [108, 81] width 19 height 8
click at [787, 403] on icon "button" at bounding box center [777, 393] width 28 height 28
click at [589, 308] on button "p" at bounding box center [590, 308] width 40 height 40
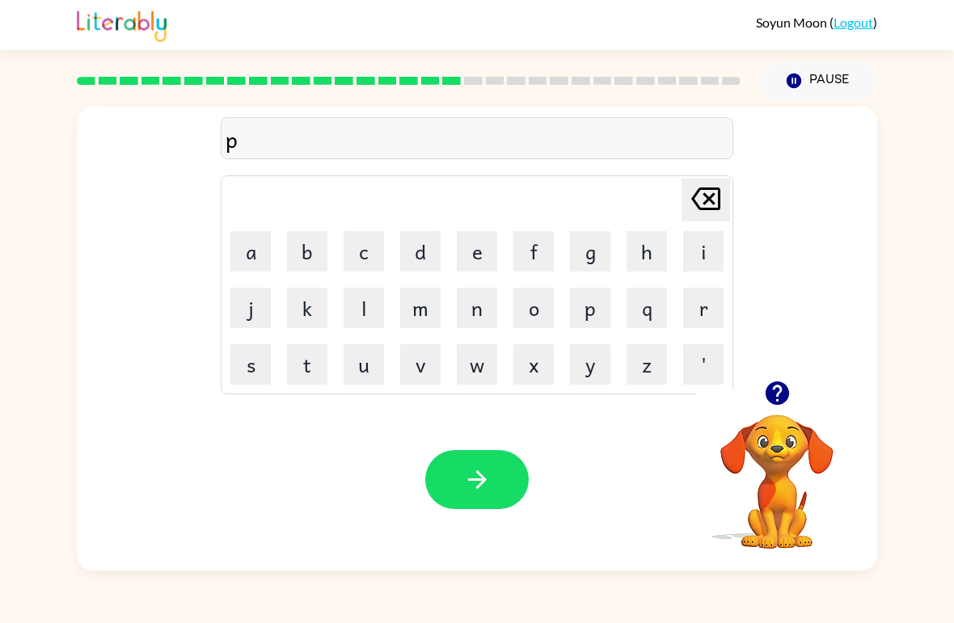
click at [365, 310] on button "l" at bounding box center [364, 308] width 40 height 40
click at [264, 246] on button "a" at bounding box center [250, 251] width 40 height 40
click at [248, 368] on button "s" at bounding box center [250, 364] width 40 height 40
click at [297, 361] on button "t" at bounding box center [307, 364] width 40 height 40
click at [700, 247] on button "i" at bounding box center [703, 251] width 40 height 40
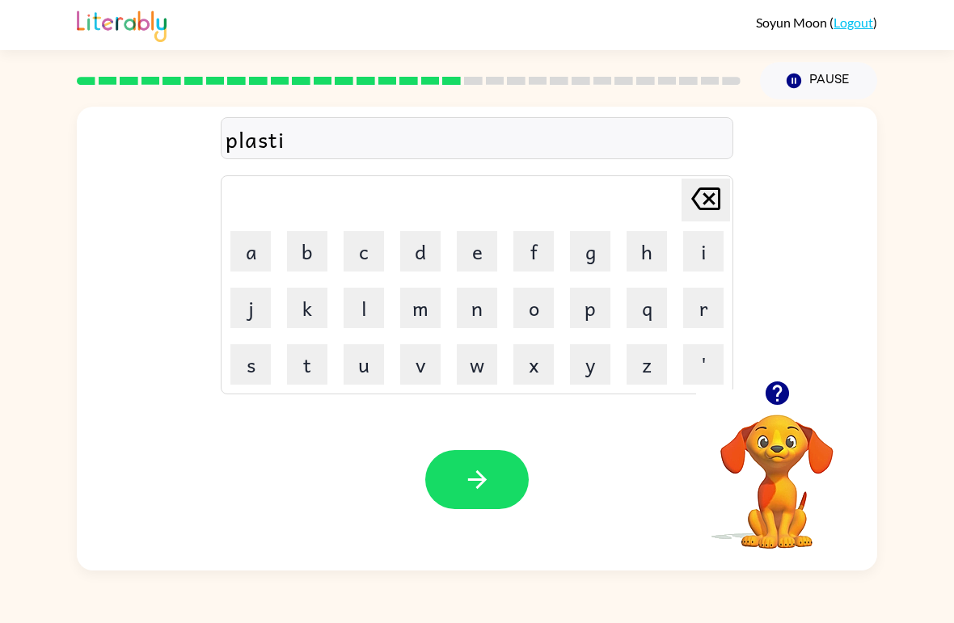
click at [290, 313] on button "k" at bounding box center [307, 308] width 40 height 40
click at [475, 490] on icon "button" at bounding box center [477, 480] width 28 height 28
click at [474, 490] on div at bounding box center [476, 479] width 103 height 59
click at [461, 476] on div at bounding box center [476, 479] width 103 height 59
click at [453, 469] on div at bounding box center [476, 479] width 103 height 59
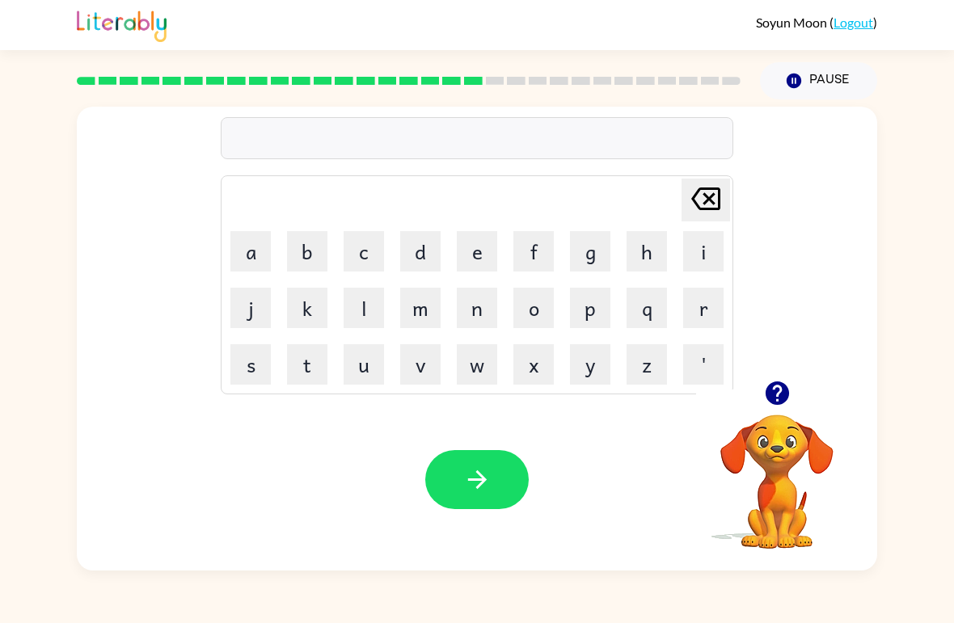
click at [785, 394] on icon "button" at bounding box center [776, 393] width 23 height 23
click at [302, 374] on button "t" at bounding box center [307, 364] width 40 height 40
click at [696, 258] on button "i" at bounding box center [703, 251] width 40 height 40
click at [774, 381] on div "ti Delete Delete last character input a b c d e f g h i j k l m n o p q r s t u…" at bounding box center [477, 244] width 800 height 274
click at [787, 420] on video "Your browser must support playing .mp4 files to use Literably. Please try using…" at bounding box center [777, 471] width 162 height 162
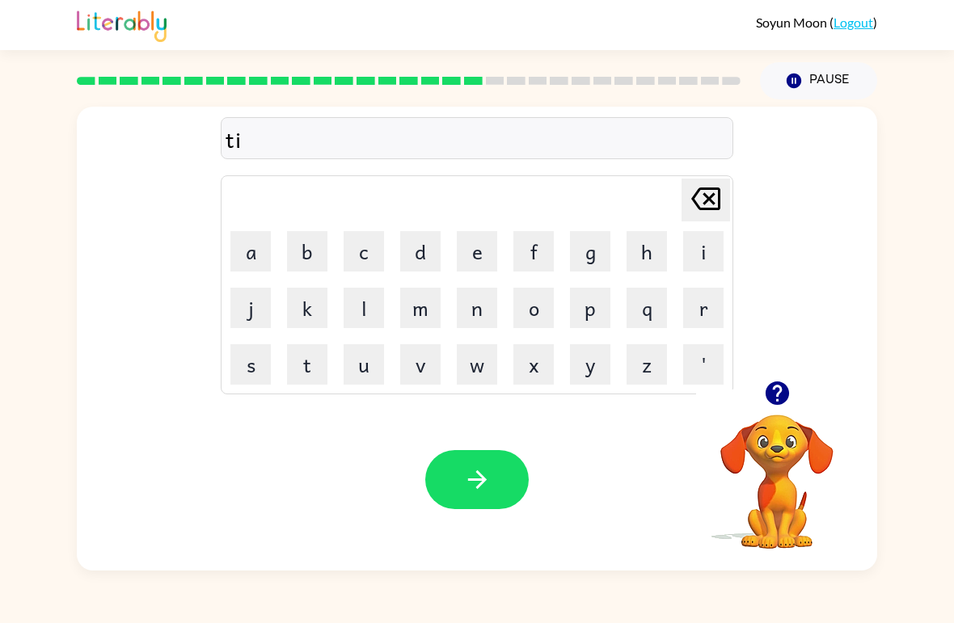
click at [788, 409] on button "button" at bounding box center [777, 393] width 41 height 41
click at [788, 409] on video "Your browser must support playing .mp4 files to use Literably. Please try using…" at bounding box center [777, 471] width 162 height 162
click at [779, 404] on video "Your browser must support playing .mp4 files to use Literably. Please try using…" at bounding box center [777, 471] width 162 height 162
click at [268, 382] on button "s" at bounding box center [250, 364] width 40 height 40
click at [590, 312] on button "p" at bounding box center [590, 308] width 40 height 40
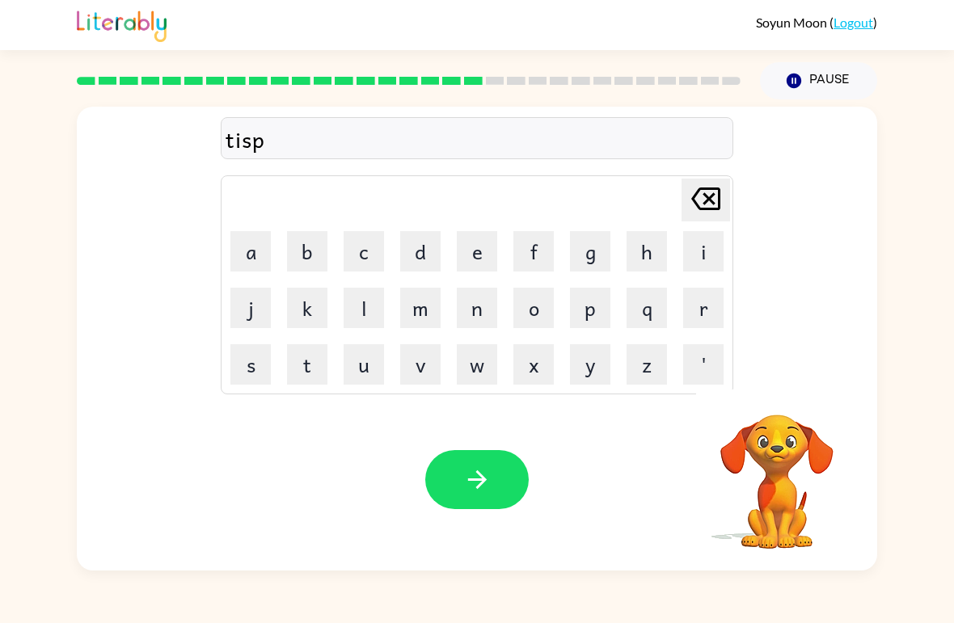
click at [378, 306] on button "l" at bounding box center [364, 308] width 40 height 40
click at [261, 260] on button "a" at bounding box center [250, 251] width 40 height 40
click at [788, 391] on icon "button" at bounding box center [776, 393] width 23 height 23
click at [588, 370] on button "y" at bounding box center [590, 364] width 40 height 40
click at [451, 453] on button "button" at bounding box center [476, 479] width 103 height 59
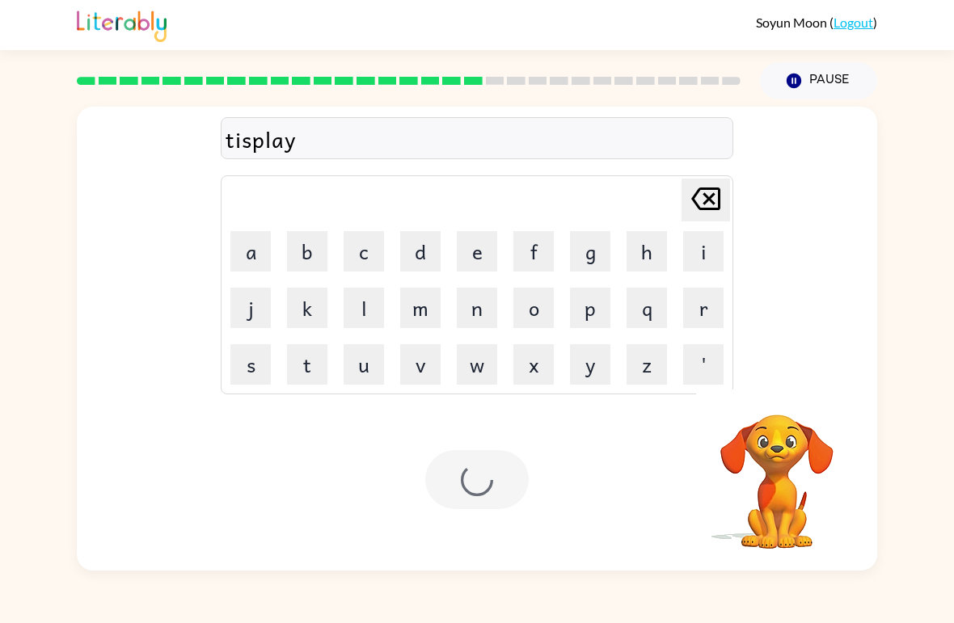
click at [488, 462] on div at bounding box center [476, 479] width 103 height 59
click at [452, 487] on div at bounding box center [476, 479] width 103 height 59
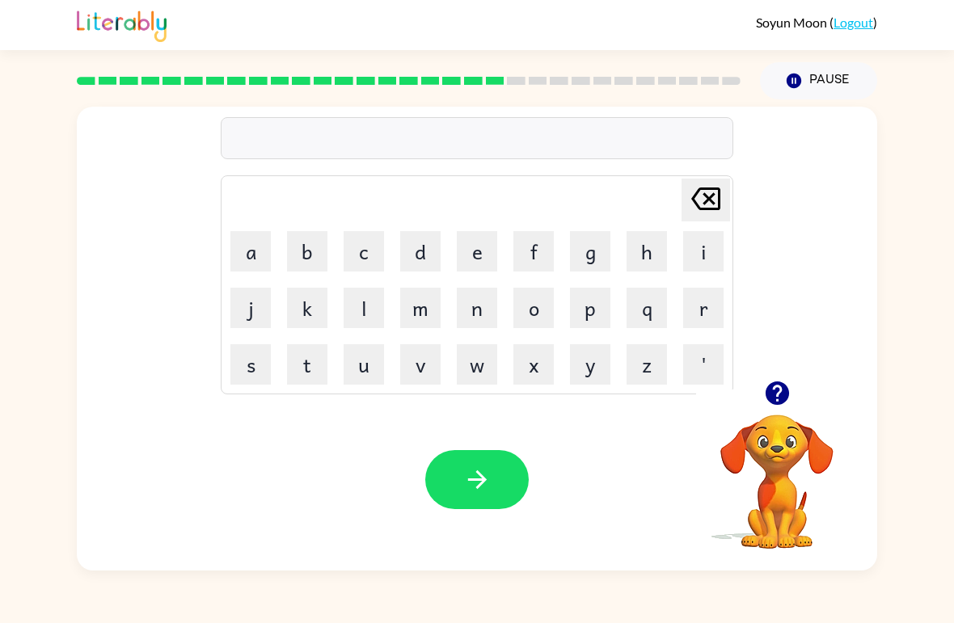
click at [246, 307] on button "j" at bounding box center [250, 308] width 40 height 40
click at [541, 309] on button "o" at bounding box center [533, 308] width 40 height 40
click at [703, 188] on icon at bounding box center [705, 199] width 29 height 23
click at [235, 254] on button "a" at bounding box center [250, 251] width 40 height 40
click at [239, 364] on button "s" at bounding box center [250, 364] width 40 height 40
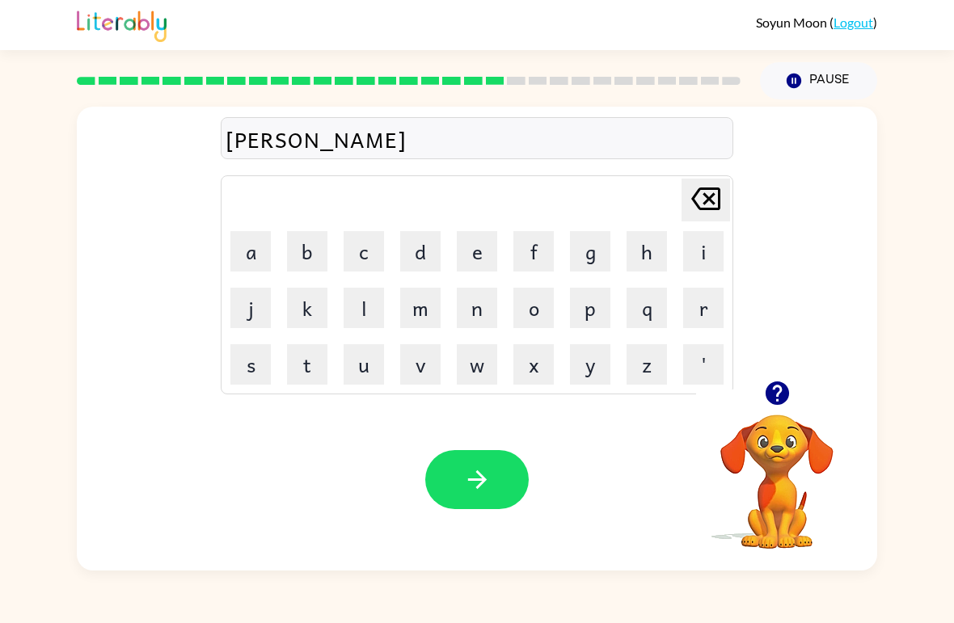
click at [311, 357] on button "t" at bounding box center [307, 364] width 40 height 40
click at [490, 268] on button "e" at bounding box center [477, 251] width 40 height 40
click at [437, 240] on button "d" at bounding box center [420, 251] width 40 height 40
click at [472, 462] on button "button" at bounding box center [476, 479] width 103 height 59
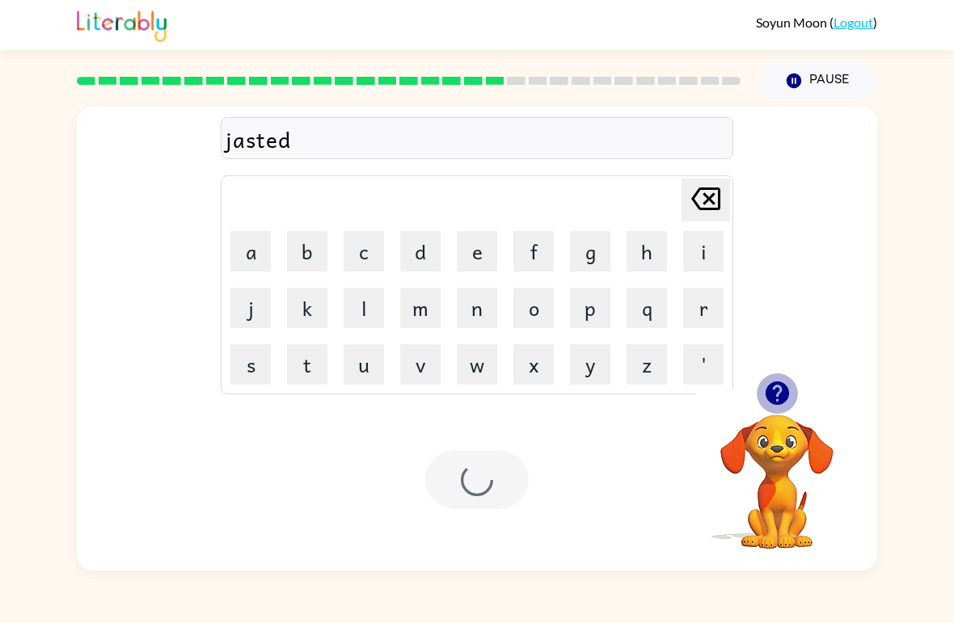
click at [788, 409] on button "button" at bounding box center [777, 393] width 41 height 41
click at [770, 374] on div "[PERSON_NAME] last character input a b c d e f g h i j k l m n o p q r s t u v …" at bounding box center [477, 244] width 800 height 274
click at [761, 385] on div "[PERSON_NAME] last character input a b c d e f g h i j k l m n o p q r s t u v …" at bounding box center [477, 339] width 800 height 464
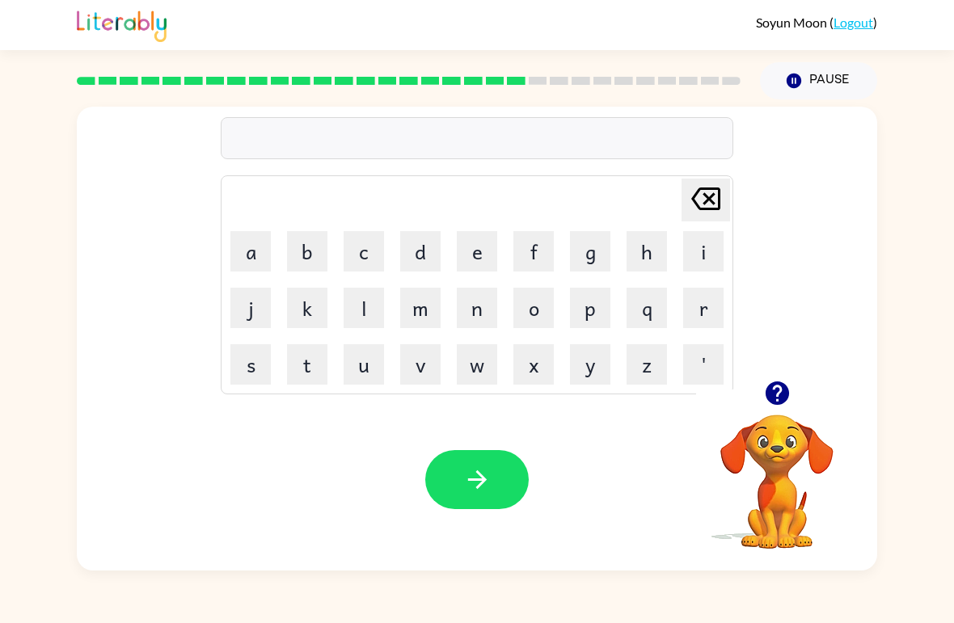
click at [774, 390] on icon "button" at bounding box center [777, 393] width 28 height 28
click at [320, 88] on div at bounding box center [408, 81] width 683 height 57
click at [340, 83] on rect at bounding box center [344, 81] width 19 height 8
click at [369, 83] on rect at bounding box center [366, 81] width 19 height 8
click at [387, 83] on rect at bounding box center [387, 81] width 19 height 8
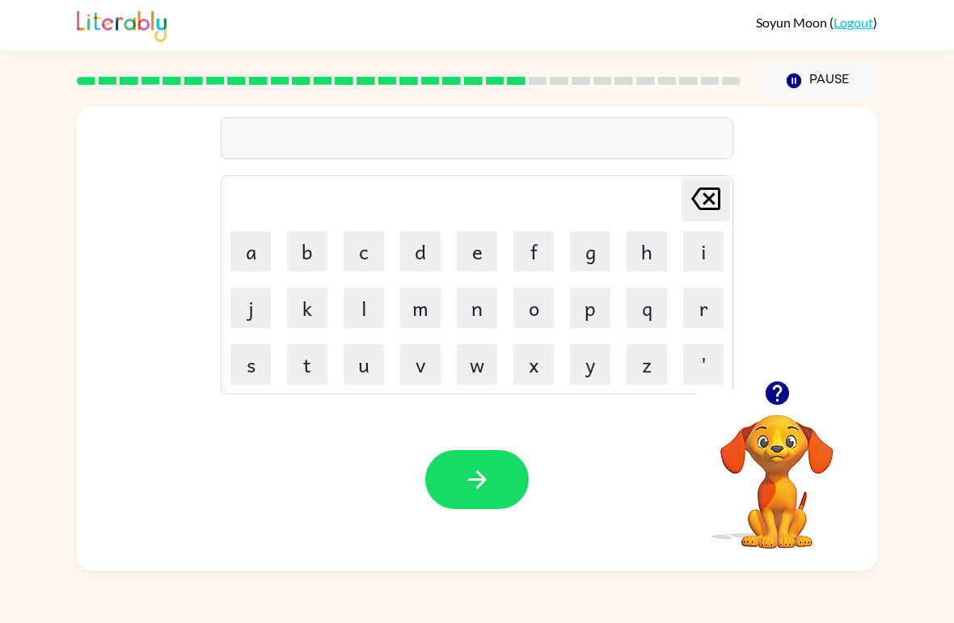
click at [403, 89] on div at bounding box center [408, 81] width 683 height 57
click at [435, 87] on div at bounding box center [408, 81] width 683 height 57
click at [476, 84] on rect at bounding box center [473, 81] width 19 height 8
click at [758, 389] on button "button" at bounding box center [777, 393] width 41 height 41
click at [756, 386] on div "[PERSON_NAME] last character input a b c d e f g h i j k l m n o p q r s t u v …" at bounding box center [477, 339] width 800 height 464
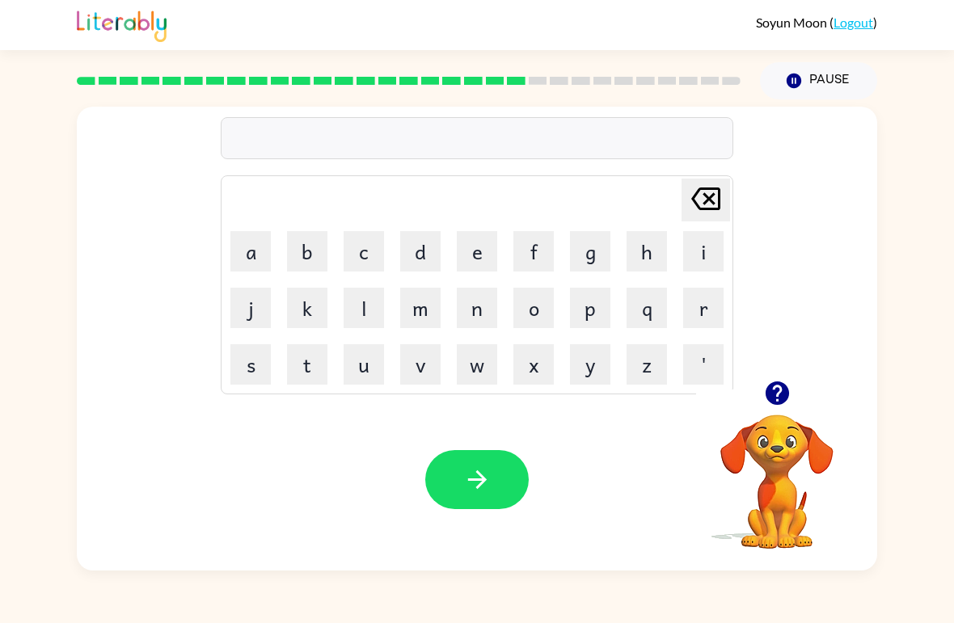
click at [250, 356] on button "s" at bounding box center [250, 364] width 40 height 40
click at [251, 239] on button "a" at bounding box center [250, 251] width 40 height 40
click at [491, 301] on button "n" at bounding box center [477, 308] width 40 height 40
click at [420, 259] on button "d" at bounding box center [420, 251] width 40 height 40
click at [587, 300] on button "p" at bounding box center [590, 308] width 40 height 40
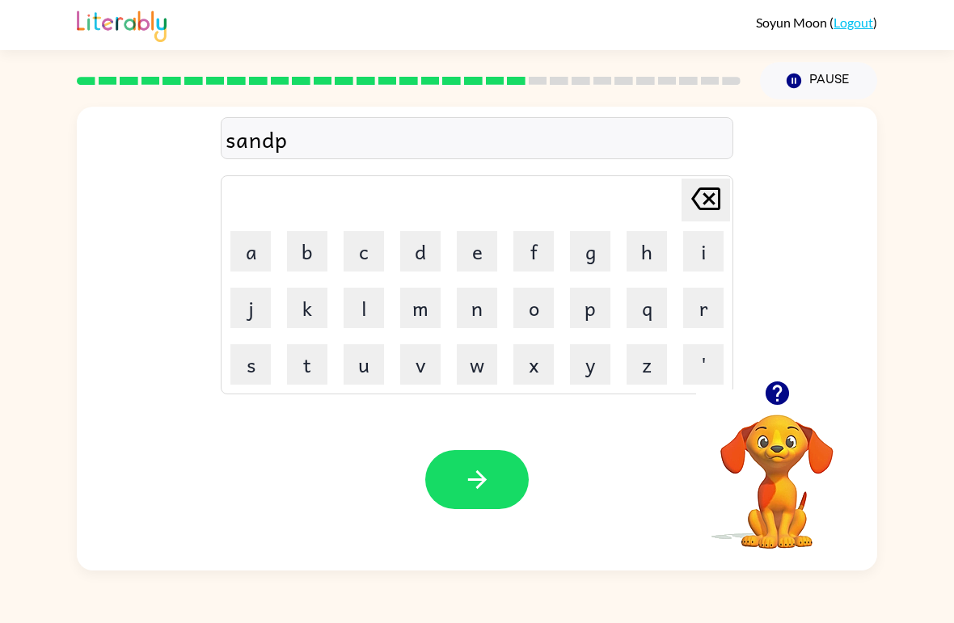
click at [483, 251] on button "e" at bounding box center [477, 251] width 40 height 40
click at [416, 260] on button "d" at bounding box center [420, 251] width 40 height 40
click at [515, 465] on button "button" at bounding box center [476, 479] width 103 height 59
click at [701, 318] on button "r" at bounding box center [703, 308] width 40 height 40
click at [255, 241] on button "a" at bounding box center [250, 251] width 40 height 40
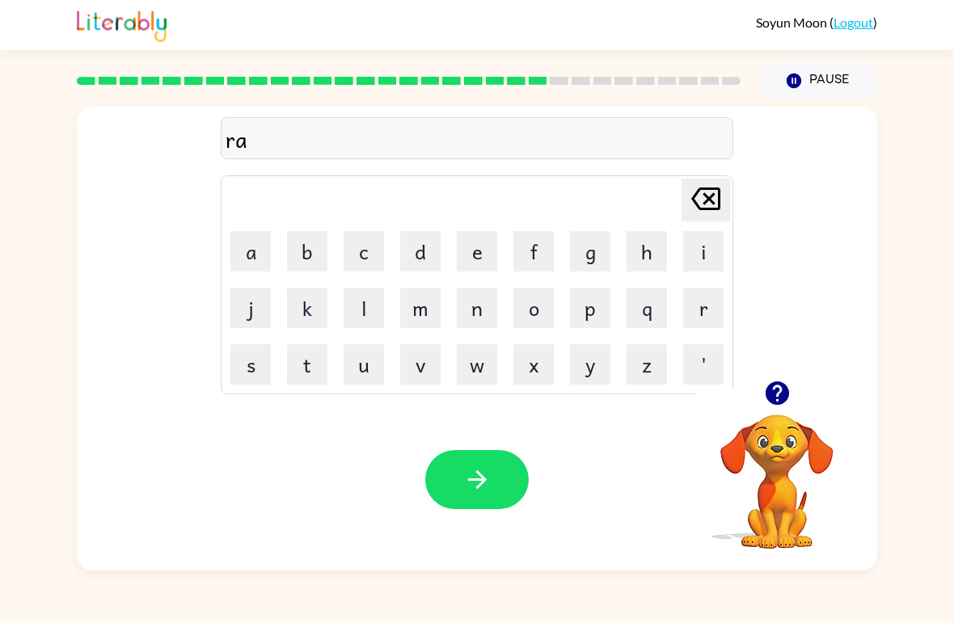
click at [651, 250] on button "h" at bounding box center [647, 251] width 40 height 40
click at [697, 200] on icon "[PERSON_NAME] last character input" at bounding box center [705, 198] width 39 height 39
click at [689, 250] on button "i" at bounding box center [703, 251] width 40 height 40
click at [471, 299] on button "n" at bounding box center [477, 308] width 40 height 40
click at [598, 316] on button "p" at bounding box center [590, 308] width 40 height 40
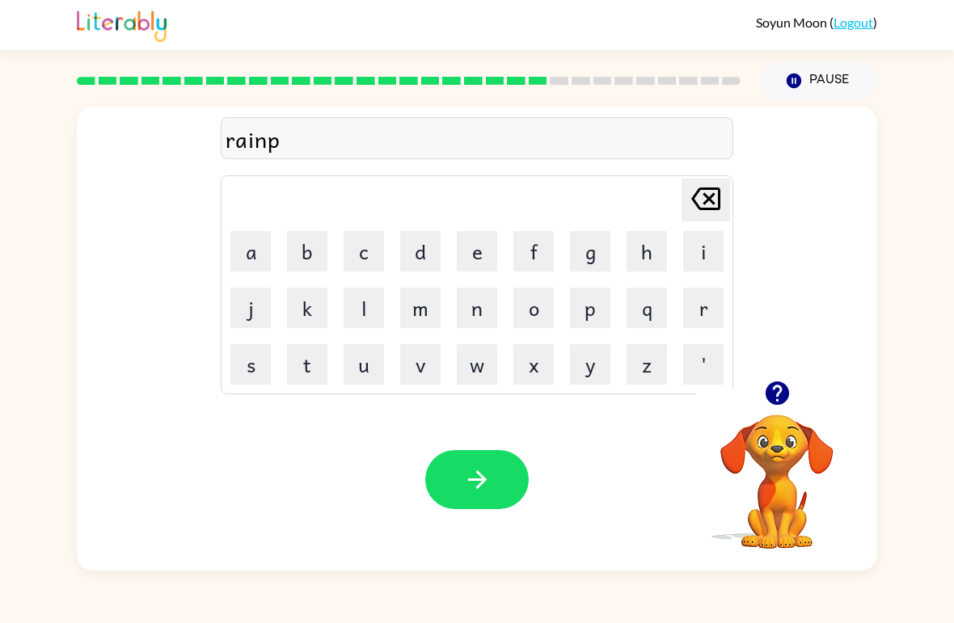
click at [471, 255] on button "e" at bounding box center [477, 251] width 40 height 40
click at [424, 249] on button "d" at bounding box center [420, 251] width 40 height 40
click at [449, 495] on button "button" at bounding box center [476, 479] width 103 height 59
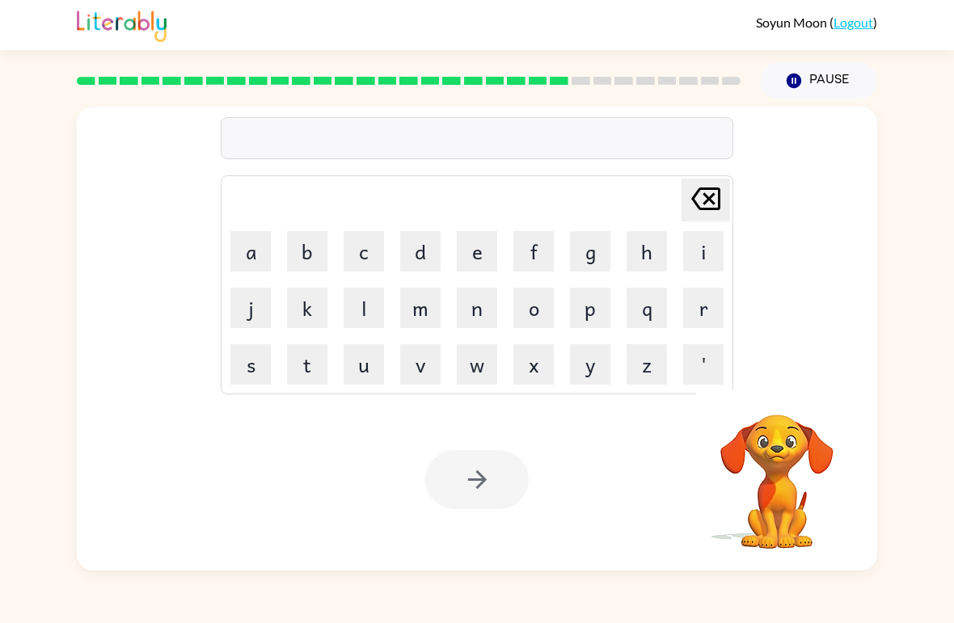
click at [420, 319] on button "m" at bounding box center [420, 308] width 40 height 40
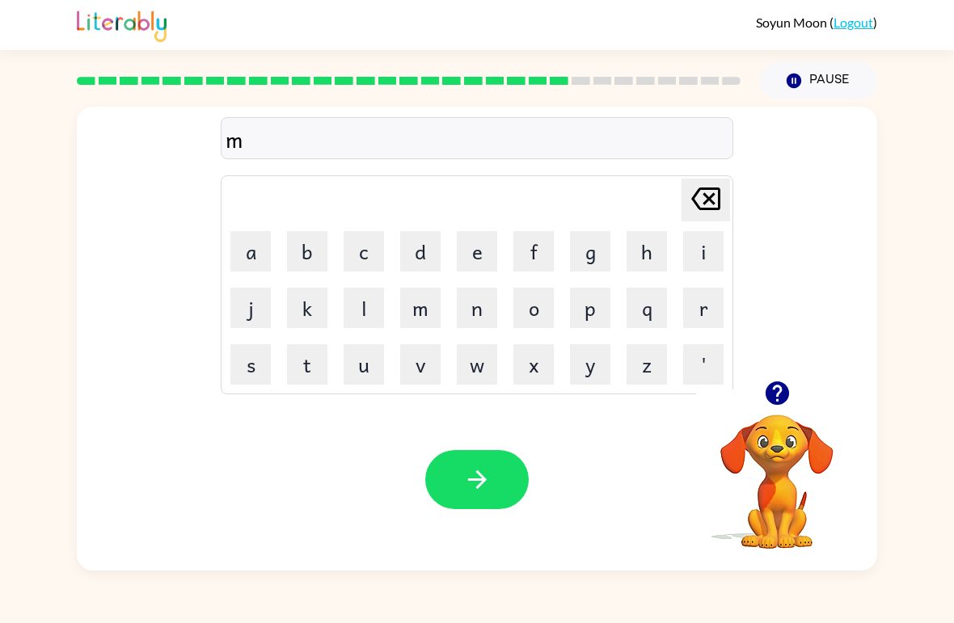
click at [707, 314] on button "r" at bounding box center [703, 308] width 40 height 40
click at [310, 301] on button "k" at bounding box center [307, 308] width 40 height 40
click at [474, 242] on button "e" at bounding box center [477, 251] width 40 height 40
click at [712, 314] on button "r" at bounding box center [703, 308] width 40 height 40
click at [707, 205] on icon "[PERSON_NAME] last character input" at bounding box center [705, 198] width 39 height 39
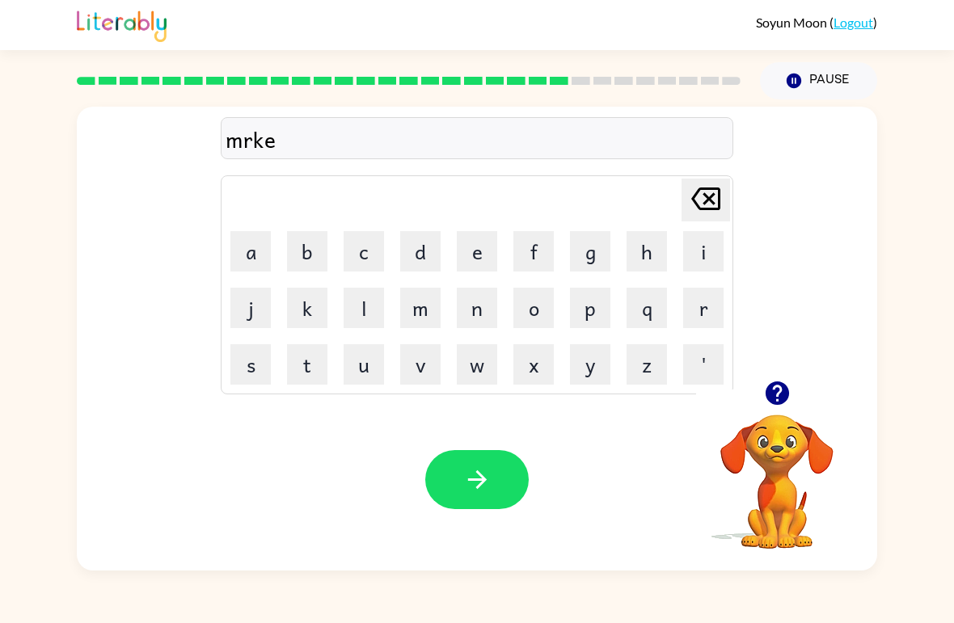
click at [707, 204] on icon "[PERSON_NAME] last character input" at bounding box center [705, 198] width 39 height 39
click at [709, 207] on icon "[PERSON_NAME] last character input" at bounding box center [705, 198] width 39 height 39
click at [708, 207] on icon "[PERSON_NAME] last character input" at bounding box center [705, 198] width 39 height 39
click at [704, 204] on icon at bounding box center [705, 199] width 29 height 23
click at [416, 310] on button "m" at bounding box center [420, 308] width 40 height 40
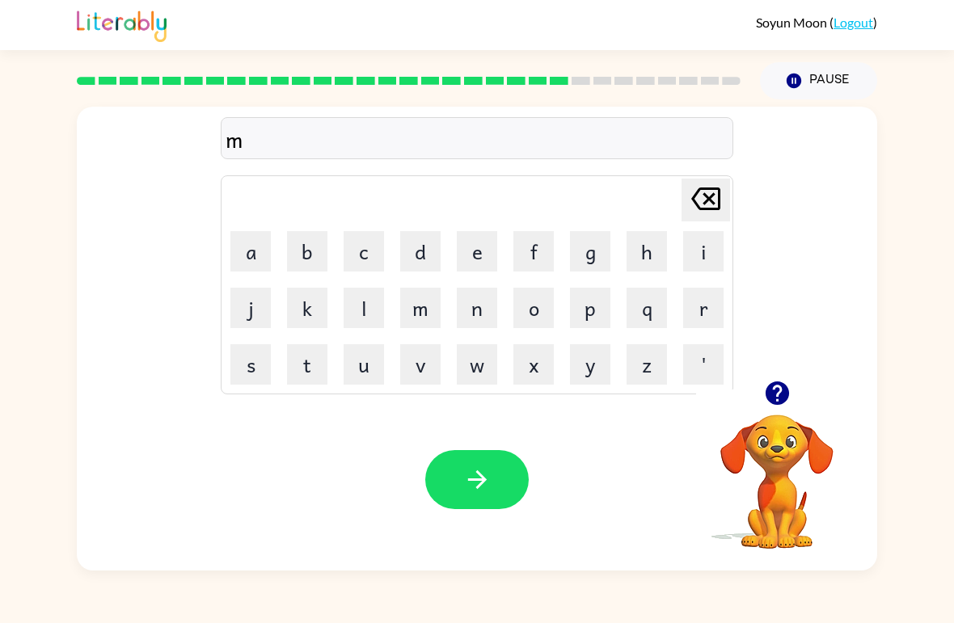
click at [251, 261] on button "a" at bounding box center [250, 251] width 40 height 40
click at [700, 302] on button "r" at bounding box center [703, 308] width 40 height 40
click at [299, 303] on button "k" at bounding box center [307, 308] width 40 height 40
click at [486, 245] on button "e" at bounding box center [477, 251] width 40 height 40
click at [701, 304] on button "r" at bounding box center [703, 308] width 40 height 40
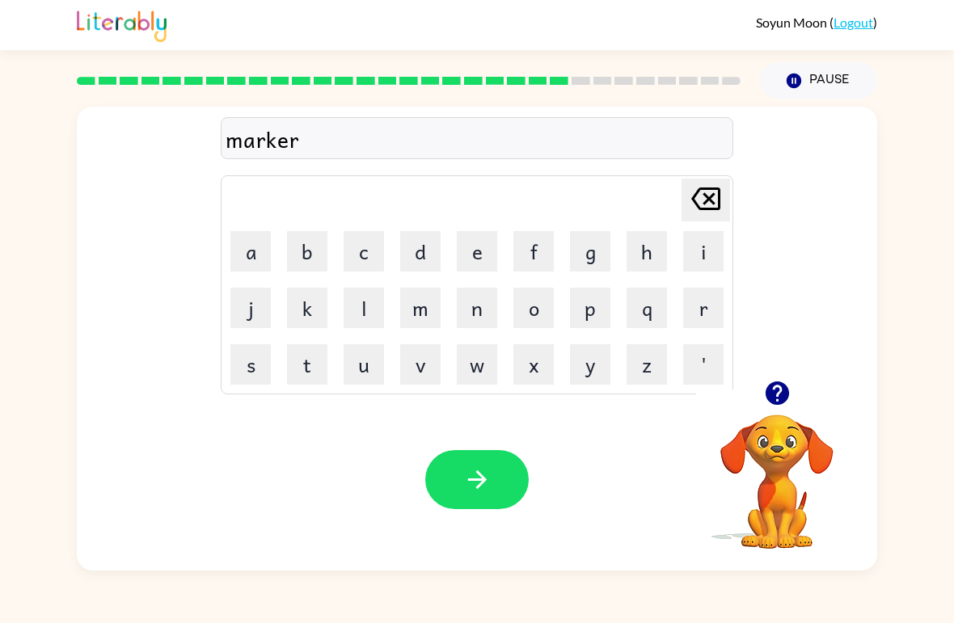
click at [466, 459] on button "button" at bounding box center [476, 479] width 103 height 59
click at [466, 494] on div at bounding box center [476, 479] width 103 height 59
click at [783, 399] on icon "button" at bounding box center [776, 393] width 23 height 23
click at [431, 249] on button "d" at bounding box center [420, 251] width 40 height 40
click at [479, 243] on button "e" at bounding box center [477, 251] width 40 height 40
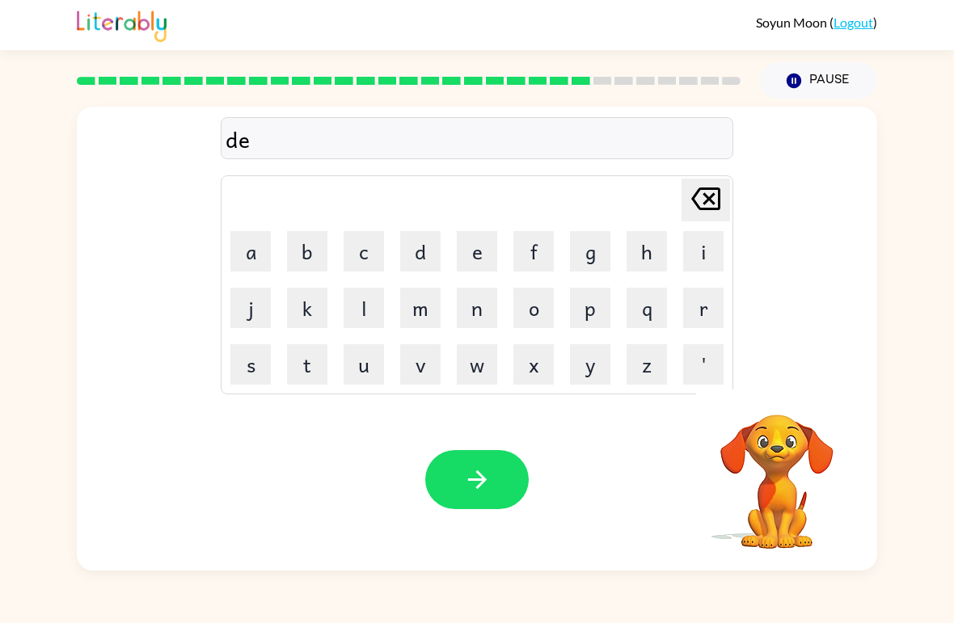
click at [485, 312] on button "n" at bounding box center [477, 308] width 40 height 40
click at [357, 255] on button "c" at bounding box center [364, 251] width 40 height 40
click at [476, 249] on button "e" at bounding box center [477, 251] width 40 height 40
click at [465, 319] on button "n" at bounding box center [477, 308] width 40 height 40
click at [704, 254] on button "i" at bounding box center [703, 251] width 40 height 40
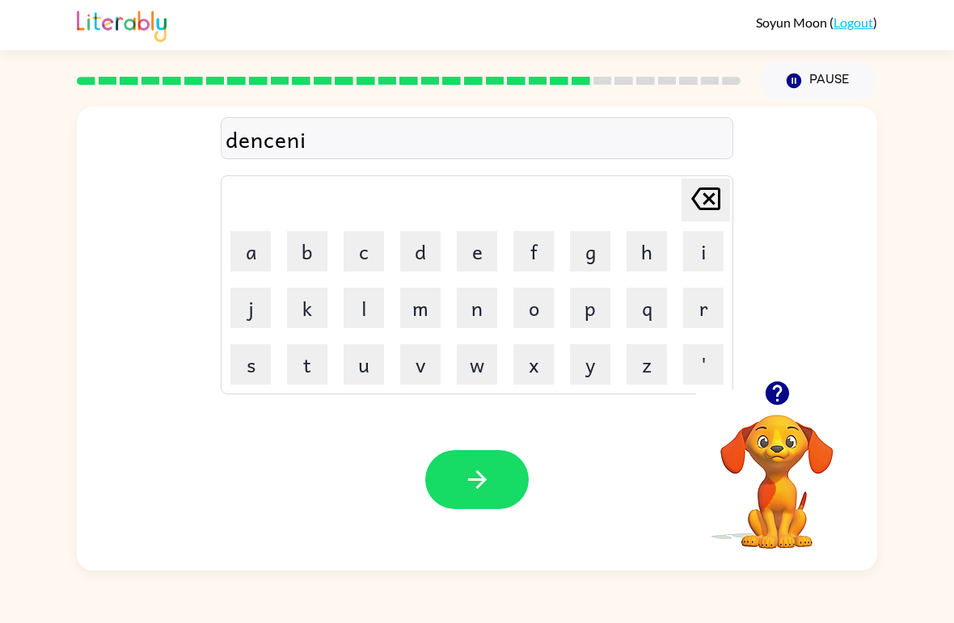
click at [470, 314] on button "n" at bounding box center [477, 308] width 40 height 40
click at [591, 251] on button "g" at bounding box center [590, 251] width 40 height 40
click at [460, 483] on button "button" at bounding box center [476, 479] width 103 height 59
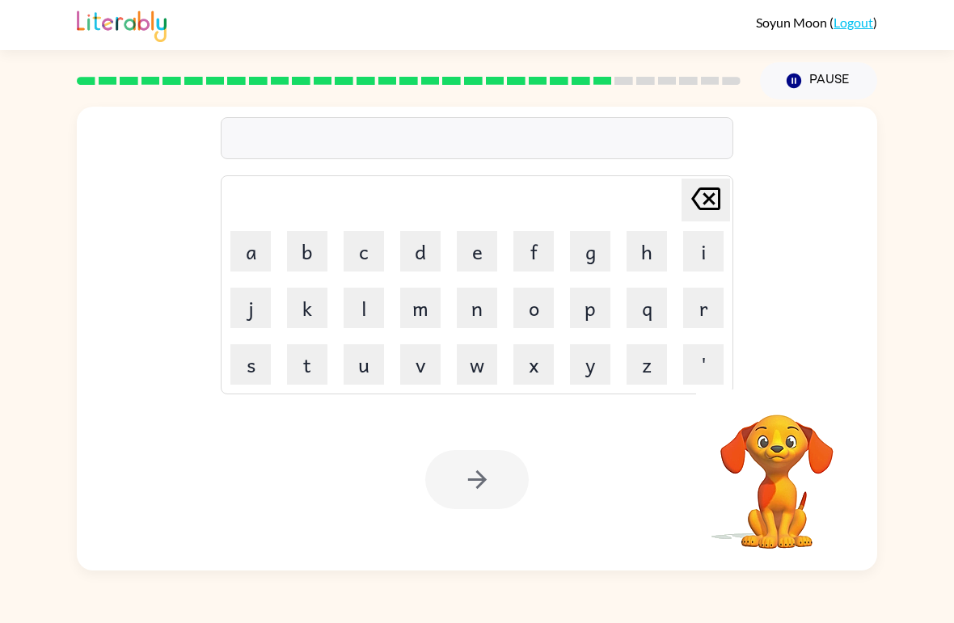
click at [601, 268] on button "g" at bounding box center [590, 251] width 40 height 40
click at [686, 305] on button "r" at bounding box center [703, 308] width 40 height 40
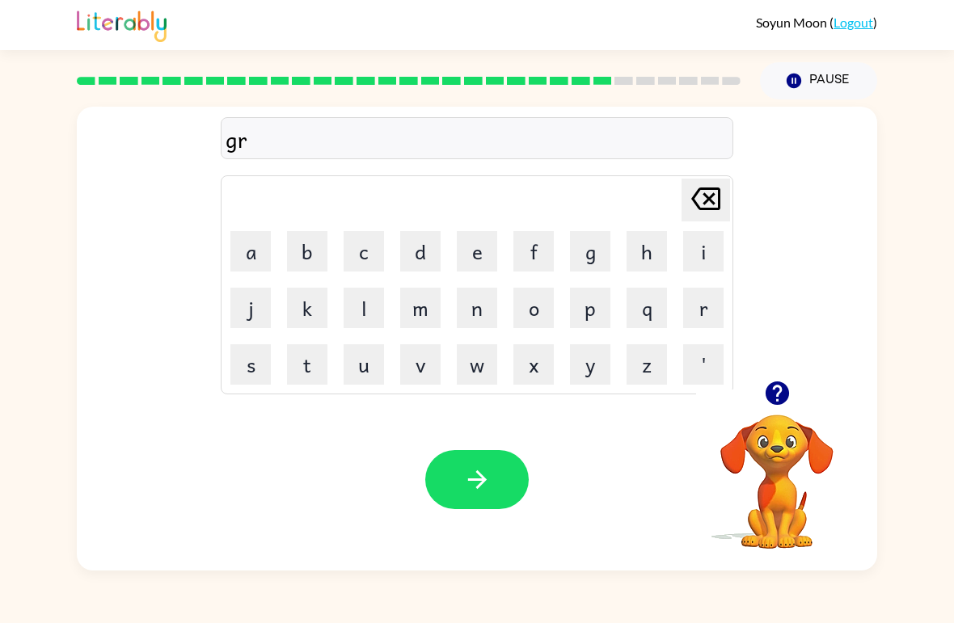
click at [317, 257] on button "b" at bounding box center [307, 251] width 40 height 40
click at [347, 312] on button "l" at bounding box center [364, 308] width 40 height 40
click at [698, 243] on button "i" at bounding box center [703, 251] width 40 height 40
click at [475, 316] on button "n" at bounding box center [477, 308] width 40 height 40
click at [582, 255] on button "g" at bounding box center [590, 251] width 40 height 40
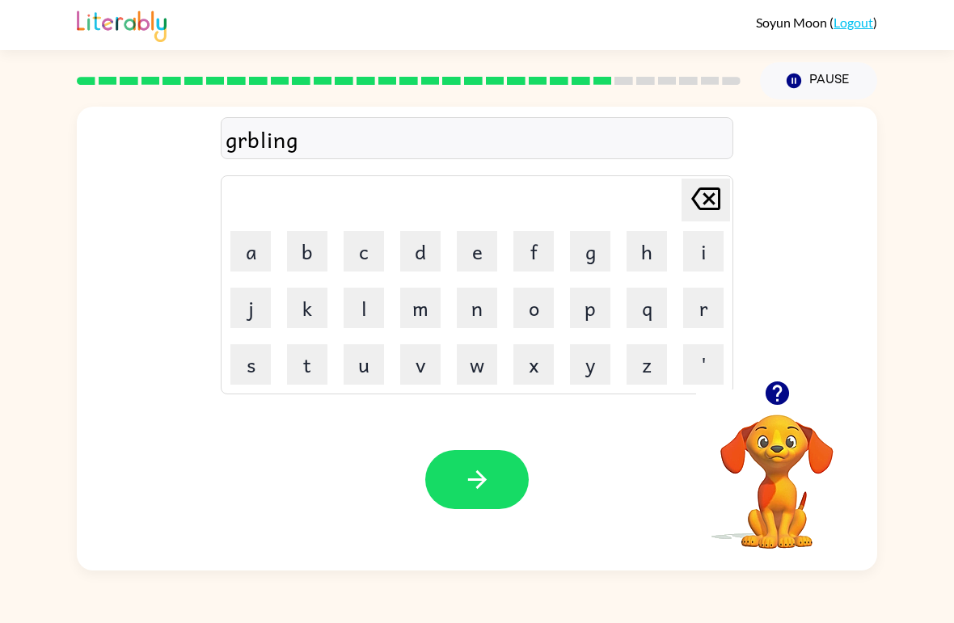
click at [474, 497] on button "button" at bounding box center [476, 479] width 103 height 59
click at [770, 404] on icon "button" at bounding box center [777, 393] width 28 height 28
click at [610, 248] on button "g" at bounding box center [590, 251] width 40 height 40
click at [692, 310] on button "r" at bounding box center [703, 308] width 40 height 40
click at [309, 263] on button "b" at bounding box center [307, 251] width 40 height 40
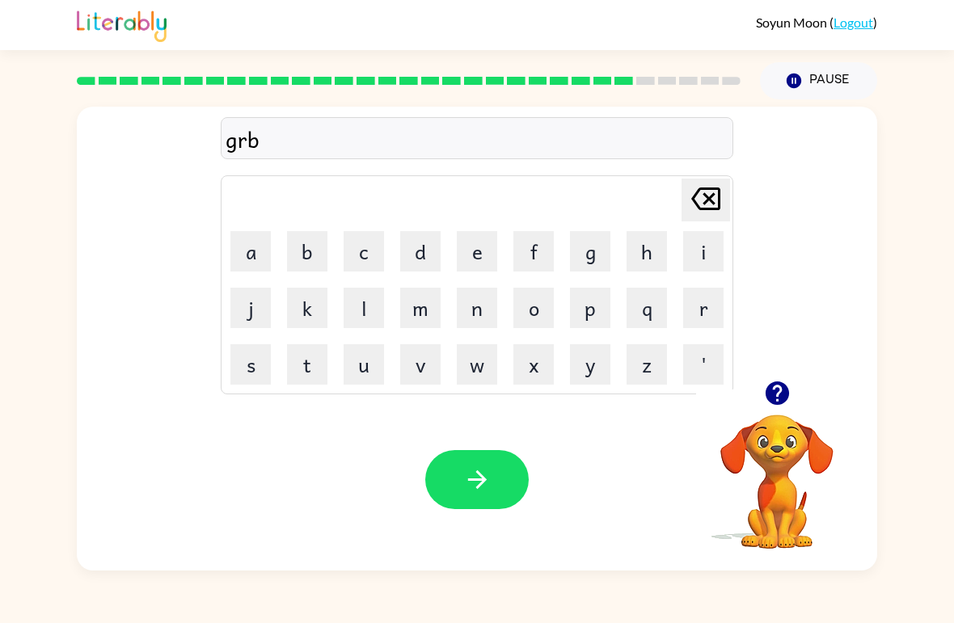
click at [242, 301] on button "j" at bounding box center [250, 308] width 40 height 40
click at [700, 213] on icon "[PERSON_NAME] last character input" at bounding box center [705, 198] width 39 height 39
click at [360, 290] on button "l" at bounding box center [364, 308] width 40 height 40
click at [697, 269] on button "i" at bounding box center [703, 251] width 40 height 40
click at [481, 309] on button "n" at bounding box center [477, 308] width 40 height 40
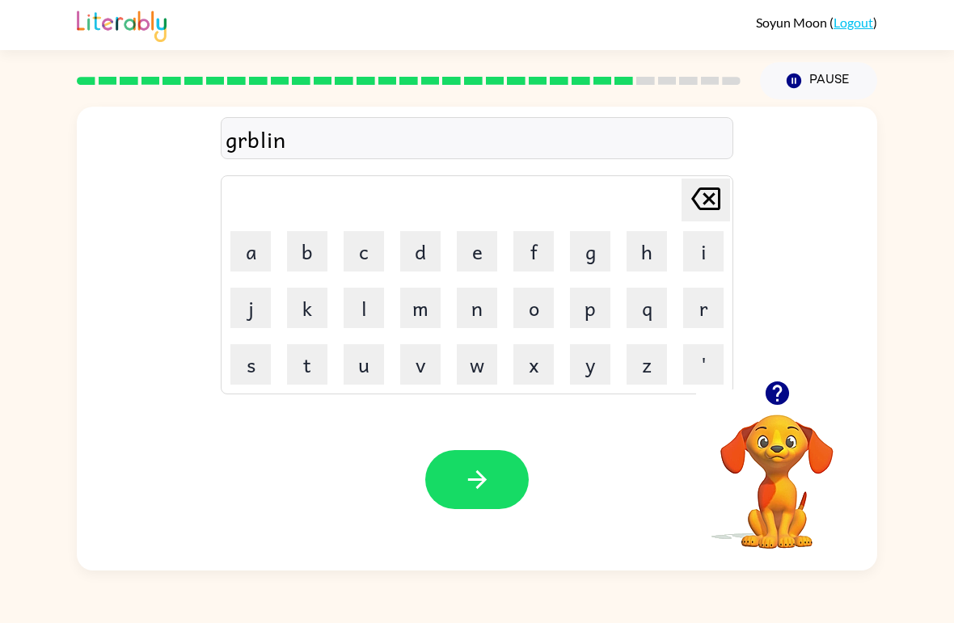
click at [604, 247] on button "g" at bounding box center [590, 251] width 40 height 40
click at [495, 476] on button "button" at bounding box center [476, 479] width 103 height 59
click at [792, 378] on div at bounding box center [777, 393] width 162 height 41
click at [791, 377] on div at bounding box center [777, 393] width 162 height 41
click at [770, 403] on icon "button" at bounding box center [776, 393] width 23 height 23
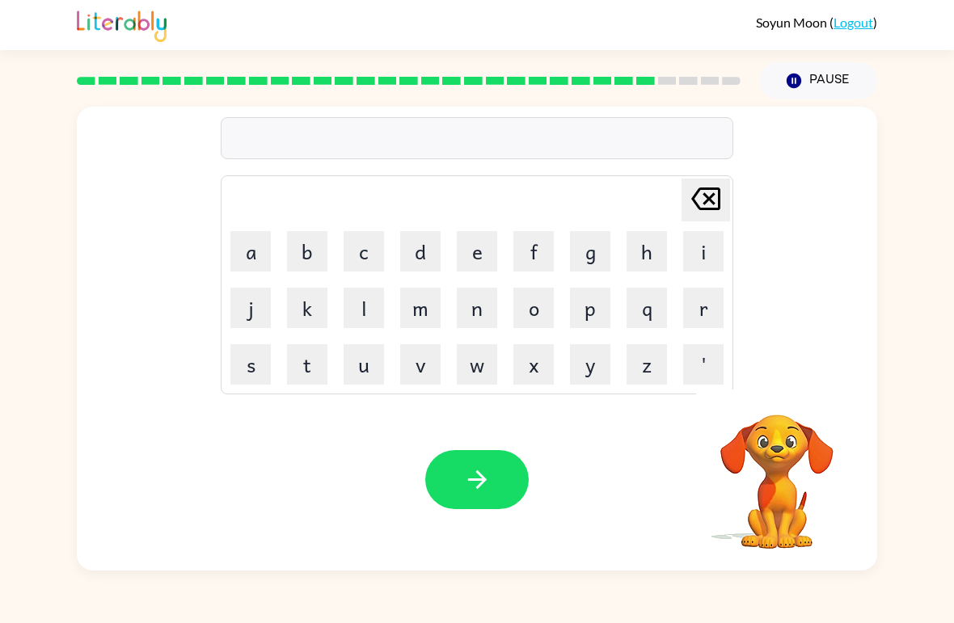
click at [770, 402] on video "Your browser must support playing .mp4 files to use Literably. Please try using…" at bounding box center [777, 471] width 162 height 162
click at [778, 404] on video "Your browser must support playing .mp4 files to use Literably. Please try using…" at bounding box center [777, 471] width 162 height 162
click at [259, 357] on button "s" at bounding box center [250, 364] width 40 height 40
click at [326, 349] on button "t" at bounding box center [307, 364] width 40 height 40
click at [708, 324] on button "r" at bounding box center [703, 308] width 40 height 40
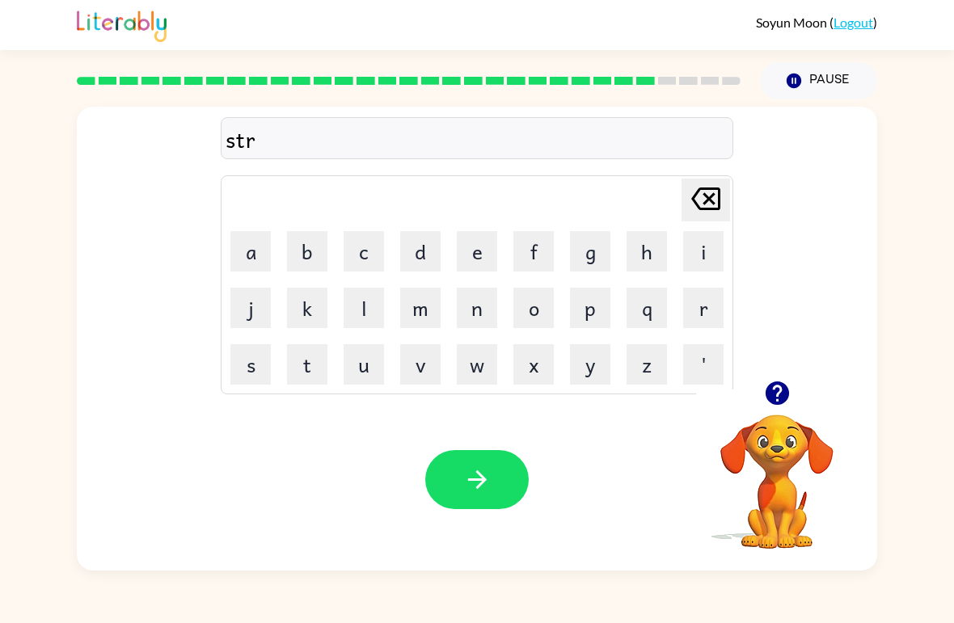
click at [675, 242] on table "[PERSON_NAME] last character input a b c d e f g h i j k l m n o p q r s t u v …" at bounding box center [477, 284] width 511 height 217
click at [690, 260] on button "i" at bounding box center [703, 251] width 40 height 40
click at [463, 306] on button "n" at bounding box center [477, 308] width 40 height 40
click at [594, 246] on button "g" at bounding box center [590, 251] width 40 height 40
click at [530, 447] on div "Your browser must support playing .mp4 files to use Literably. Please try using…" at bounding box center [477, 480] width 800 height 182
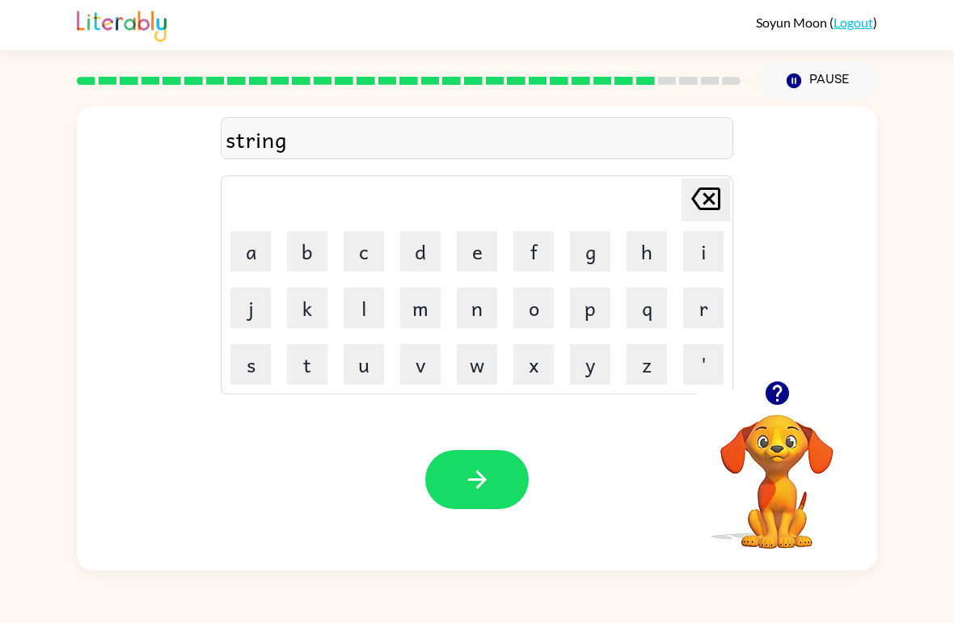
click at [506, 475] on button "button" at bounding box center [476, 479] width 103 height 59
click at [753, 386] on div at bounding box center [777, 393] width 162 height 41
click at [790, 410] on button "button" at bounding box center [777, 393] width 41 height 41
click at [791, 411] on video "Your browser must support playing .mp4 files to use Literably. Please try using…" at bounding box center [777, 471] width 162 height 162
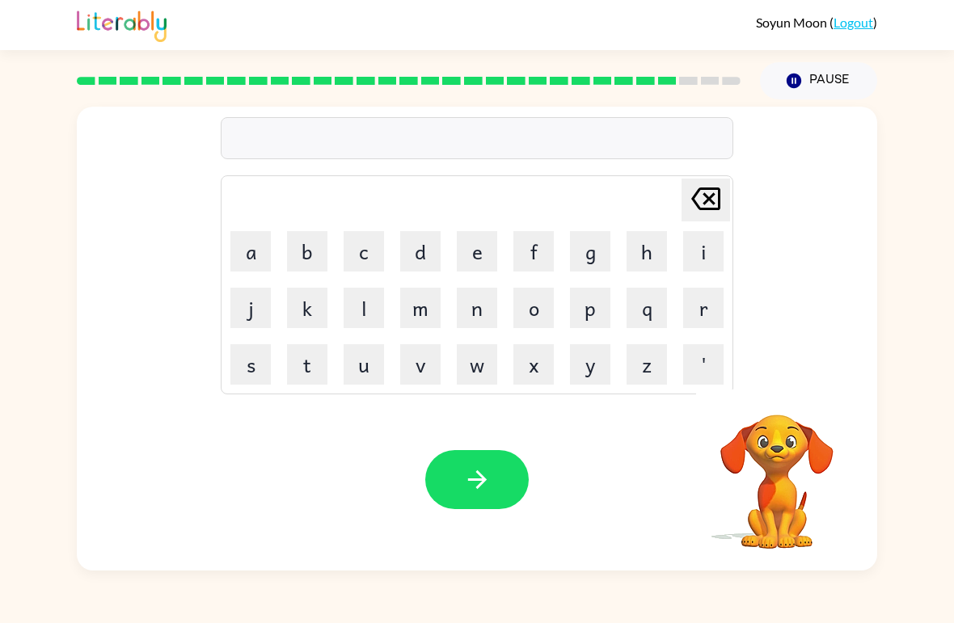
click at [773, 408] on video "Your browser must support playing .mp4 files to use Literably. Please try using…" at bounding box center [777, 471] width 162 height 162
click at [258, 361] on button "s" at bounding box center [250, 364] width 40 height 40
click at [654, 264] on button "h" at bounding box center [647, 251] width 40 height 40
click at [711, 249] on button "i" at bounding box center [703, 251] width 40 height 40
click at [599, 318] on button "p" at bounding box center [590, 308] width 40 height 40
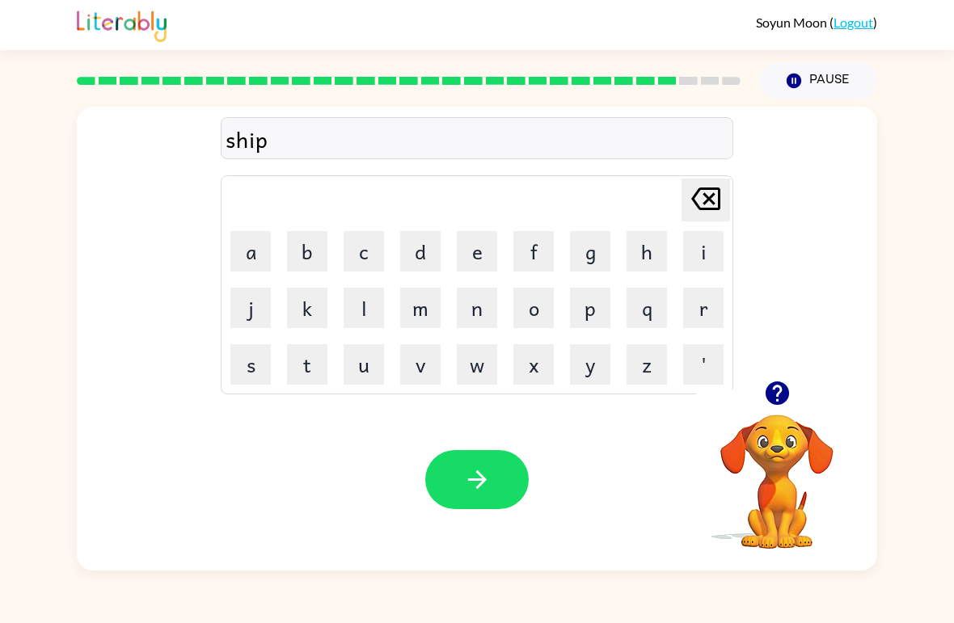
click at [291, 255] on button "b" at bounding box center [307, 251] width 40 height 40
click at [690, 202] on icon "[PERSON_NAME] last character input" at bounding box center [705, 198] width 39 height 39
click at [489, 271] on button "e" at bounding box center [477, 251] width 40 height 40
click at [465, 483] on icon "button" at bounding box center [477, 480] width 28 height 28
click at [781, 410] on button "button" at bounding box center [777, 393] width 41 height 41
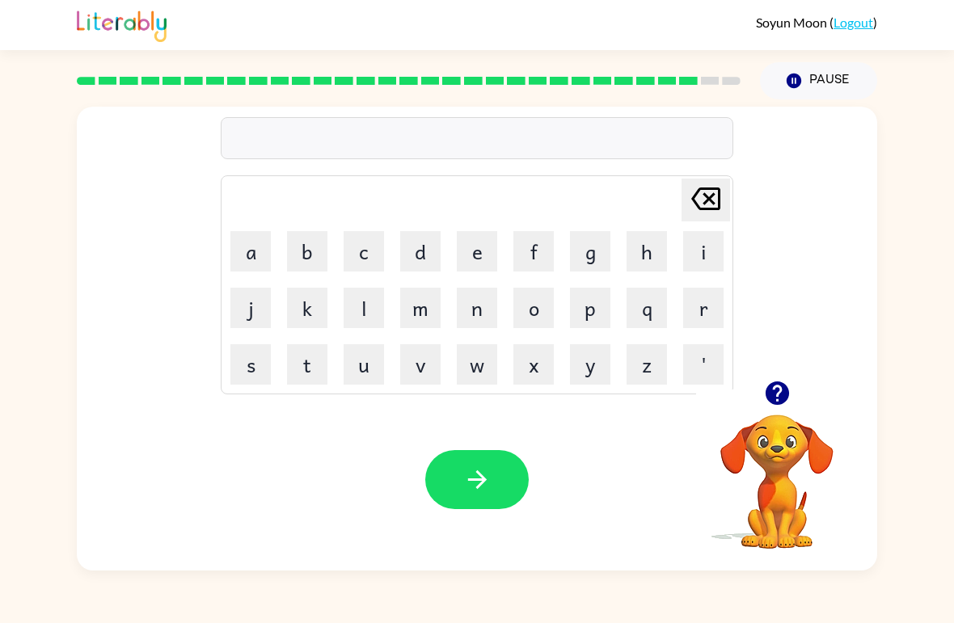
click at [490, 246] on button "e" at bounding box center [477, 251] width 40 height 40
click at [524, 373] on button "x" at bounding box center [533, 364] width 40 height 40
click at [708, 295] on button "r" at bounding box center [703, 308] width 40 height 40
click at [715, 214] on icon "[PERSON_NAME] last character input" at bounding box center [705, 198] width 39 height 39
click at [714, 213] on icon "[PERSON_NAME] last character input" at bounding box center [705, 198] width 39 height 39
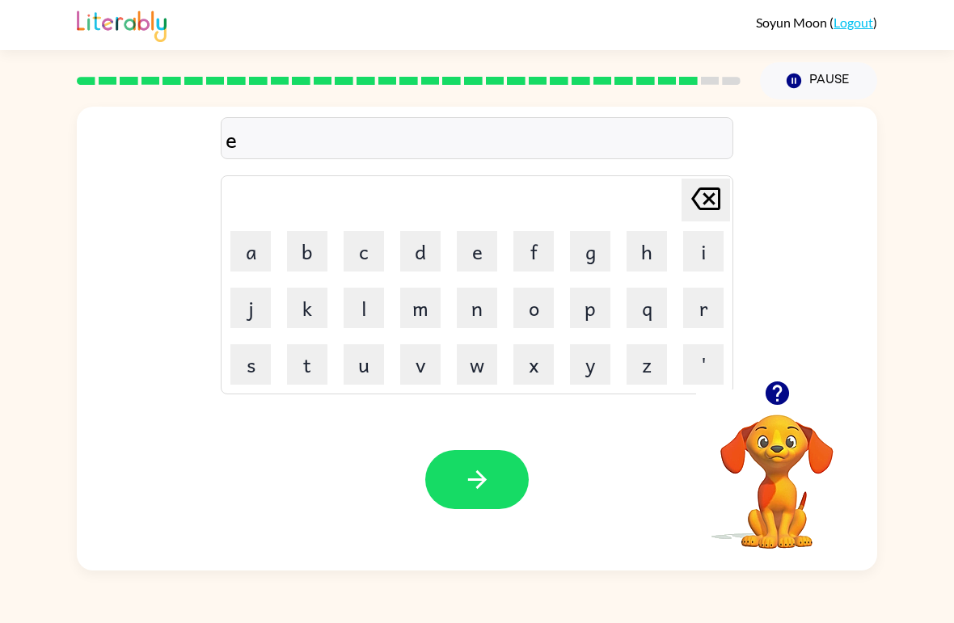
click at [697, 248] on button "i" at bounding box center [703, 251] width 40 height 40
click at [528, 373] on button "x" at bounding box center [533, 364] width 40 height 40
click at [690, 308] on button "r" at bounding box center [703, 308] width 40 height 40
click at [458, 254] on button "e" at bounding box center [477, 251] width 40 height 40
click at [458, 307] on button "n" at bounding box center [477, 308] width 40 height 40
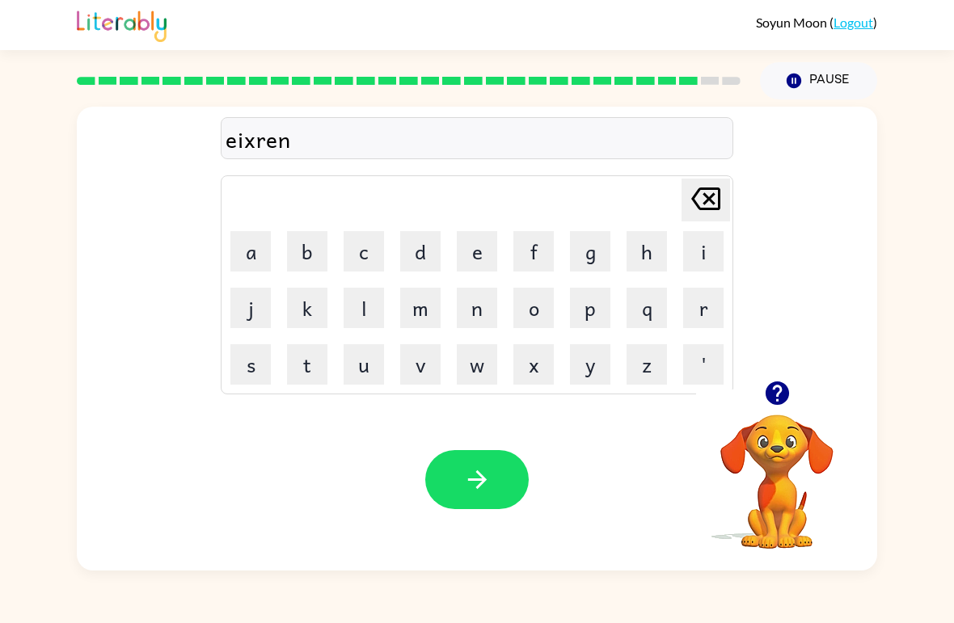
click at [313, 365] on button "t" at bounding box center [307, 364] width 40 height 40
click at [482, 444] on div "Your browser must support playing .mp4 files to use Literably. Please try using…" at bounding box center [477, 480] width 800 height 182
click at [465, 473] on icon "button" at bounding box center [477, 480] width 28 height 28
click at [503, 446] on div "Your browser must support playing .mp4 files to use Literably. Please try using…" at bounding box center [477, 480] width 800 height 182
click at [481, 455] on div at bounding box center [476, 479] width 103 height 59
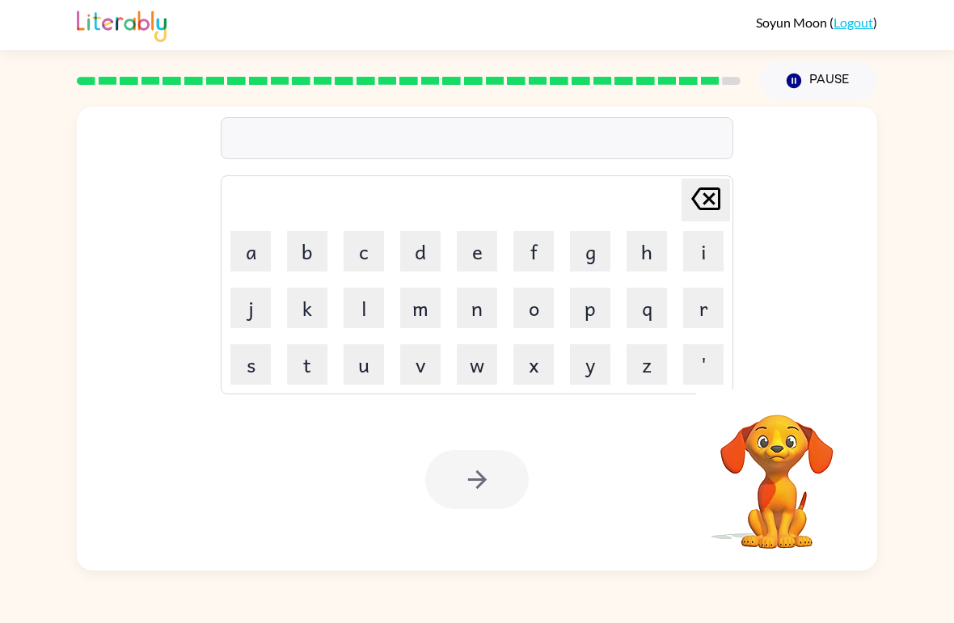
click at [253, 307] on button "j" at bounding box center [250, 308] width 40 height 40
click at [213, 246] on div "j Delete Delete last character input a b c d e f g h i j k l m n o p q r s t u …" at bounding box center [477, 244] width 800 height 274
click at [252, 233] on button "a" at bounding box center [250, 251] width 40 height 40
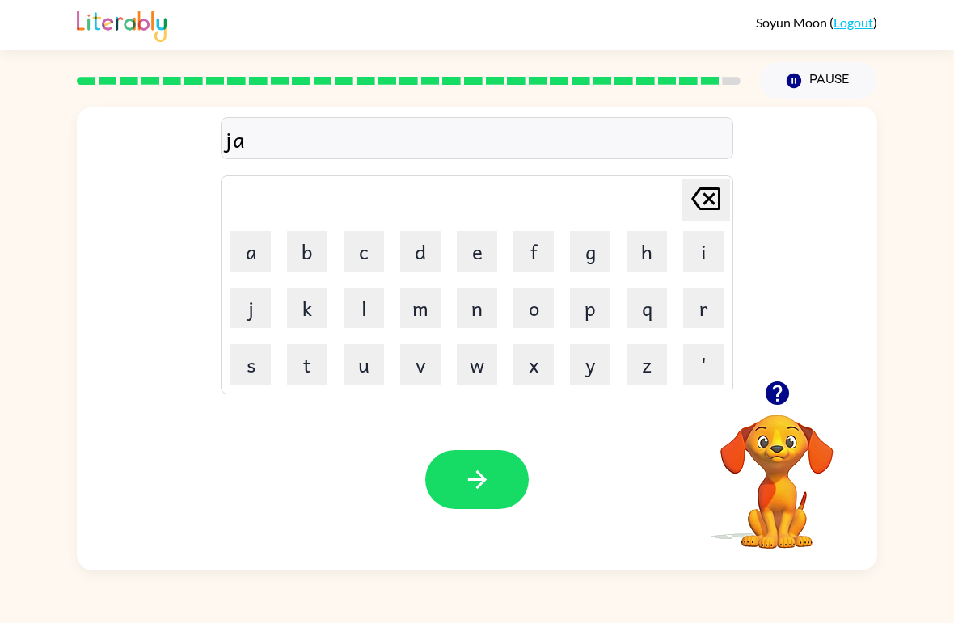
click at [694, 308] on button "r" at bounding box center [703, 308] width 40 height 40
click at [586, 297] on button "p" at bounding box center [590, 308] width 40 height 40
click at [316, 298] on button "k" at bounding box center [307, 308] width 40 height 40
click at [483, 239] on button "e" at bounding box center [477, 251] width 40 height 40
click at [677, 308] on td "r" at bounding box center [703, 308] width 55 height 55
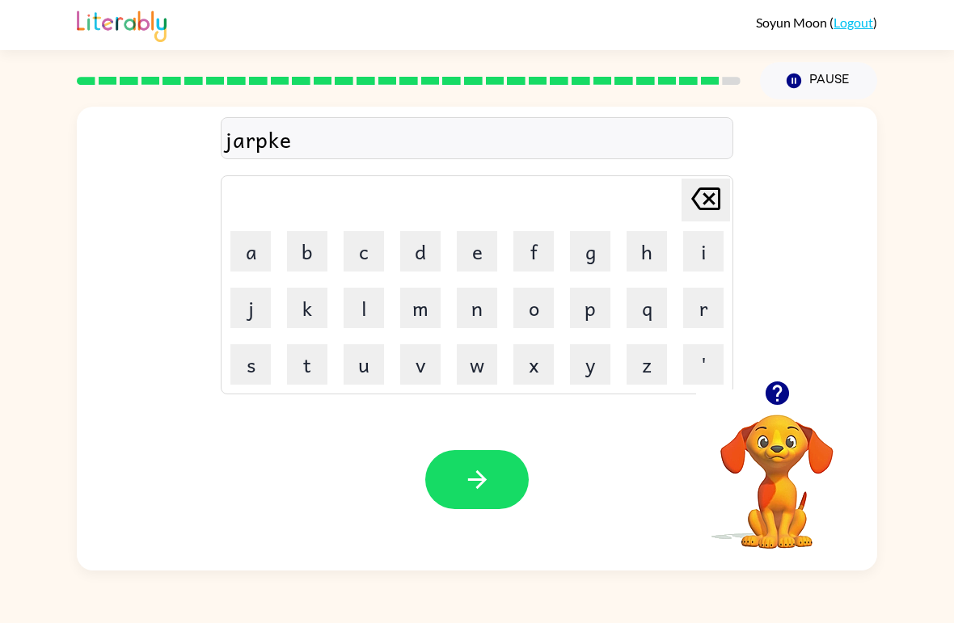
click at [480, 448] on div "Your browser must support playing .mp4 files to use Literably. Please try using…" at bounding box center [477, 480] width 800 height 182
click at [692, 300] on button "r" at bounding box center [703, 308] width 40 height 40
click at [487, 456] on button "button" at bounding box center [476, 479] width 103 height 59
click at [483, 469] on div at bounding box center [476, 479] width 103 height 59
click at [513, 464] on div at bounding box center [476, 479] width 103 height 59
